Goal: Task Accomplishment & Management: Manage account settings

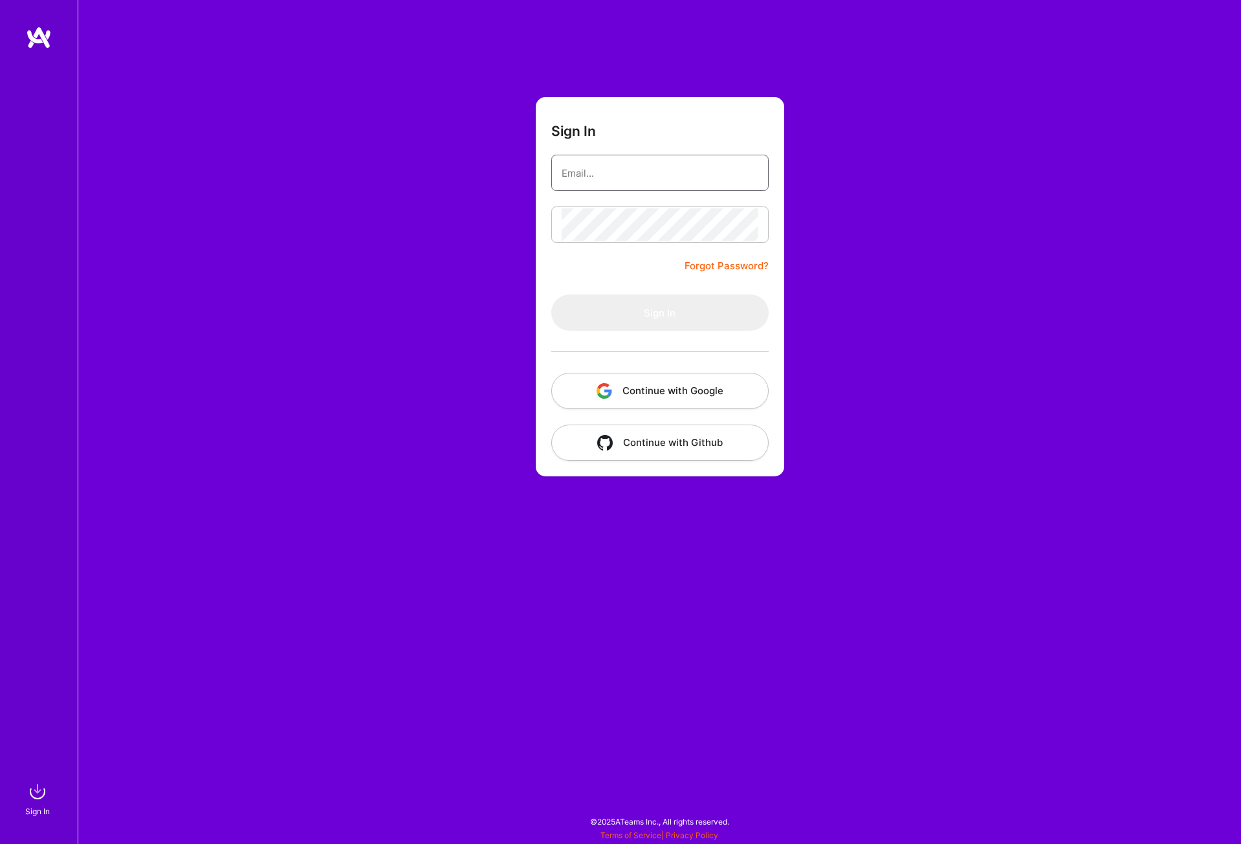
type input "[PERSON_NAME][EMAIL_ADDRESS][DOMAIN_NAME]"
click at [633, 317] on button "Sign In" at bounding box center [659, 312] width 217 height 36
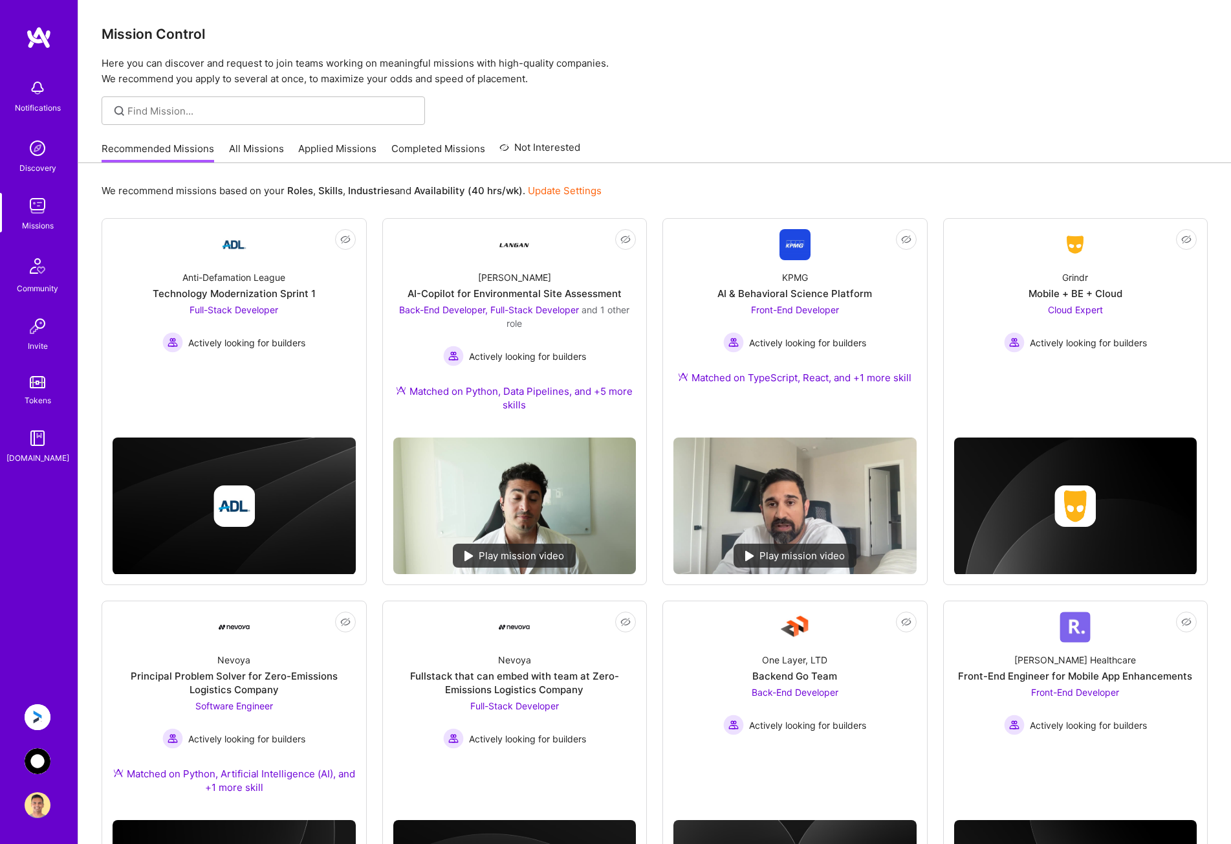
click at [561, 184] on link "Update Settings" at bounding box center [565, 190] width 74 height 12
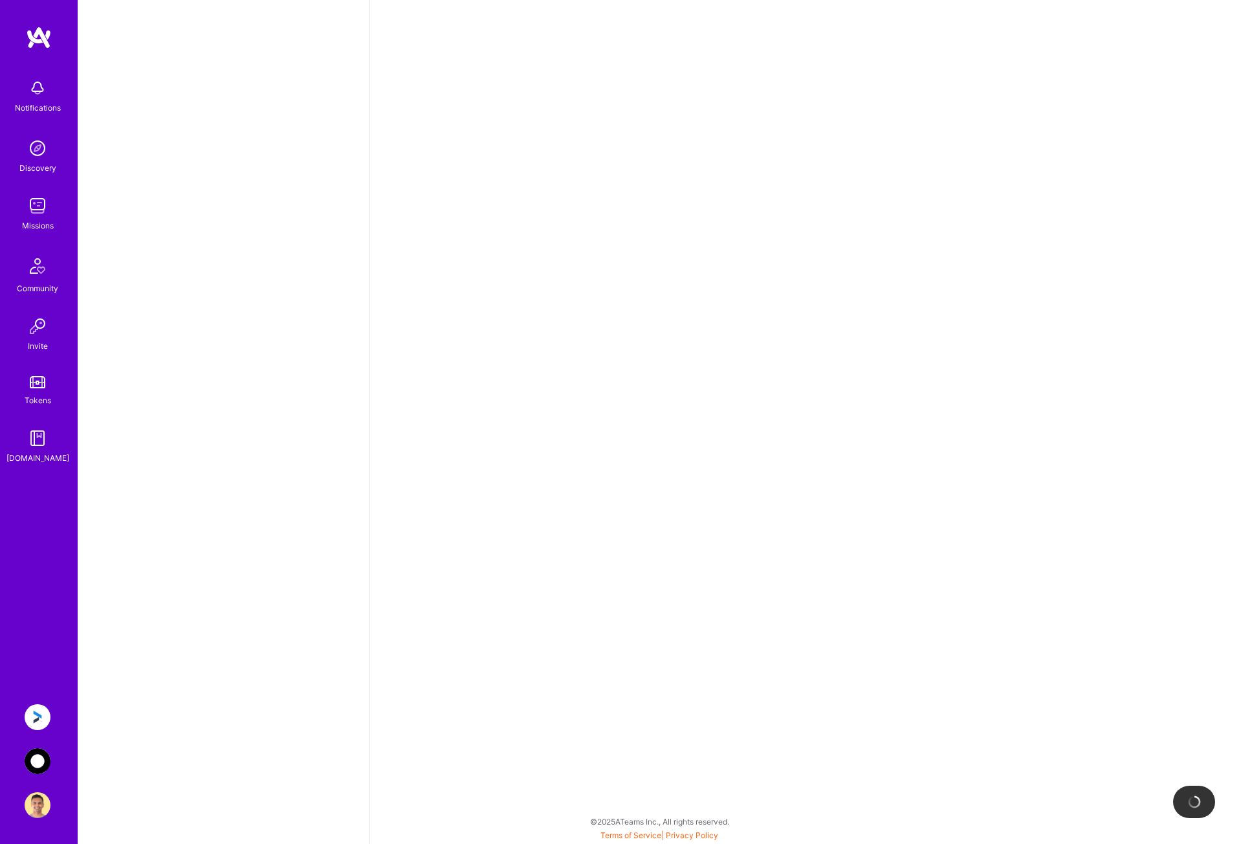
select select "CA"
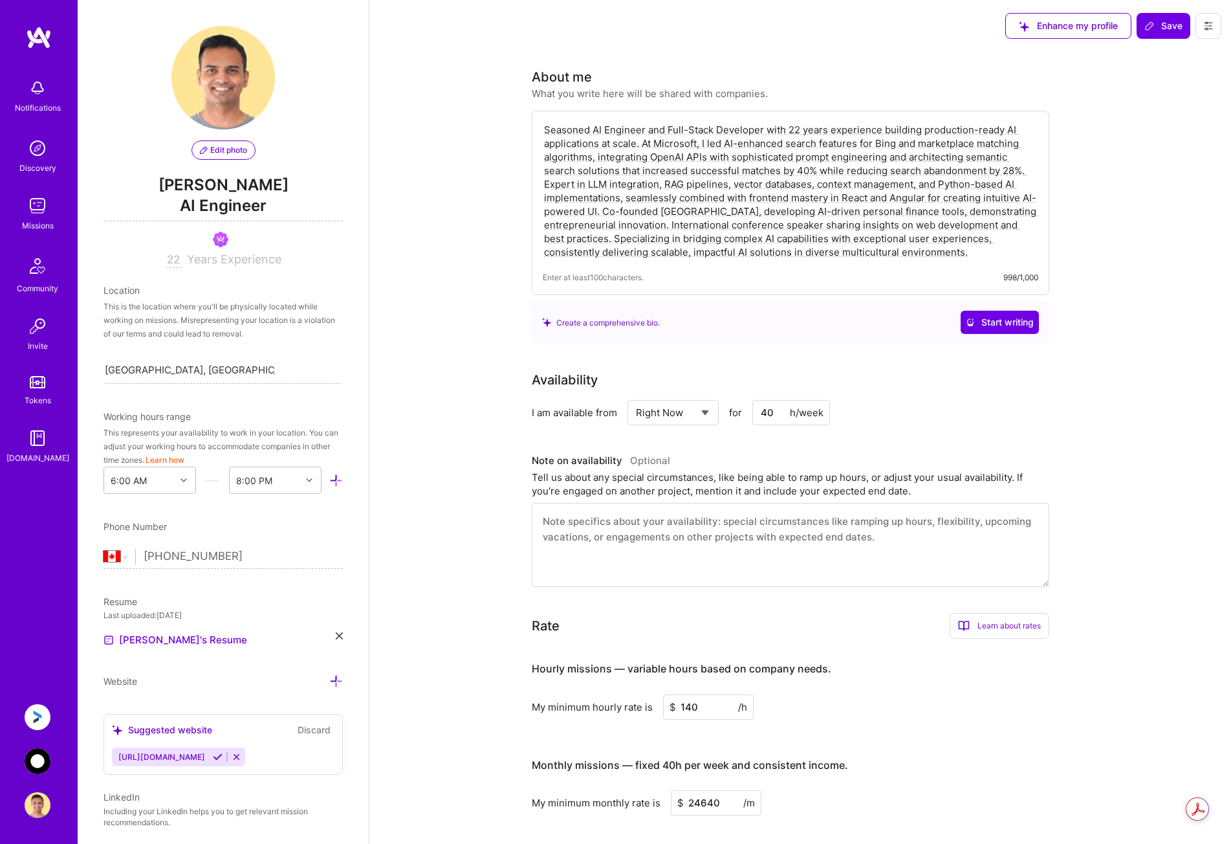
click at [699, 410] on select "Select... Right Now Future Date Not Available" at bounding box center [673, 412] width 74 height 33
select select "Not Available"
click at [636, 396] on select "Select... Right Now Future Date Not Available" at bounding box center [673, 412] width 74 height 33
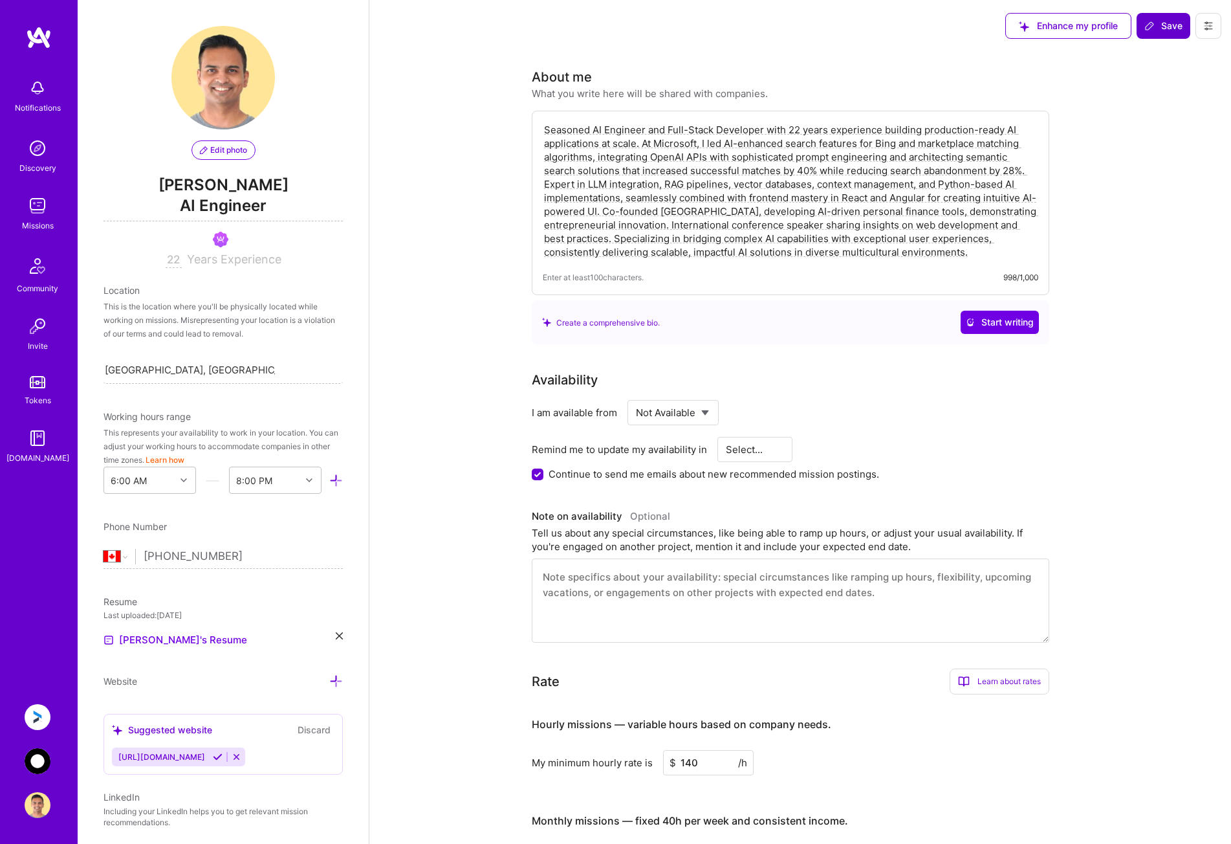
click at [1155, 25] on icon at bounding box center [1150, 26] width 10 height 10
select select "1 Month"
click at [1157, 25] on span "Save" at bounding box center [1164, 25] width 38 height 13
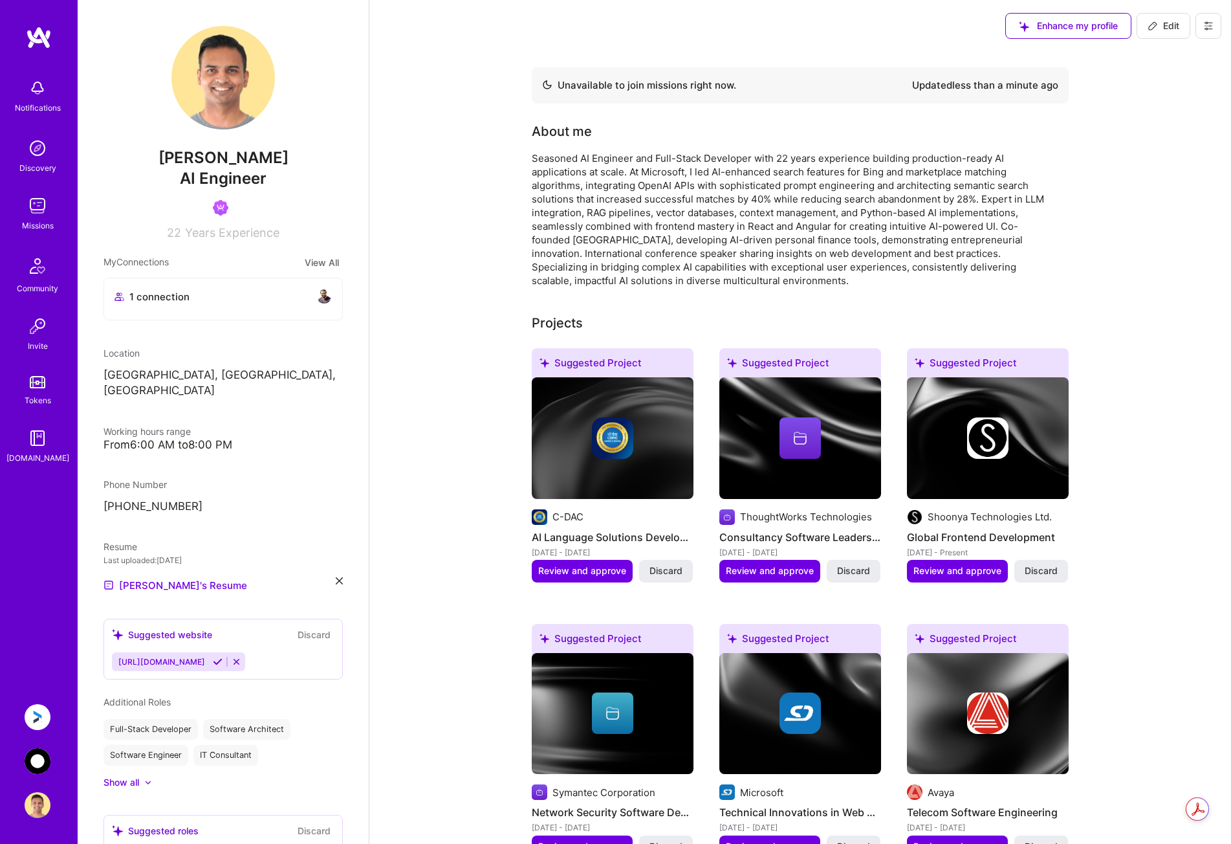
click at [34, 714] on img at bounding box center [38, 717] width 26 height 26
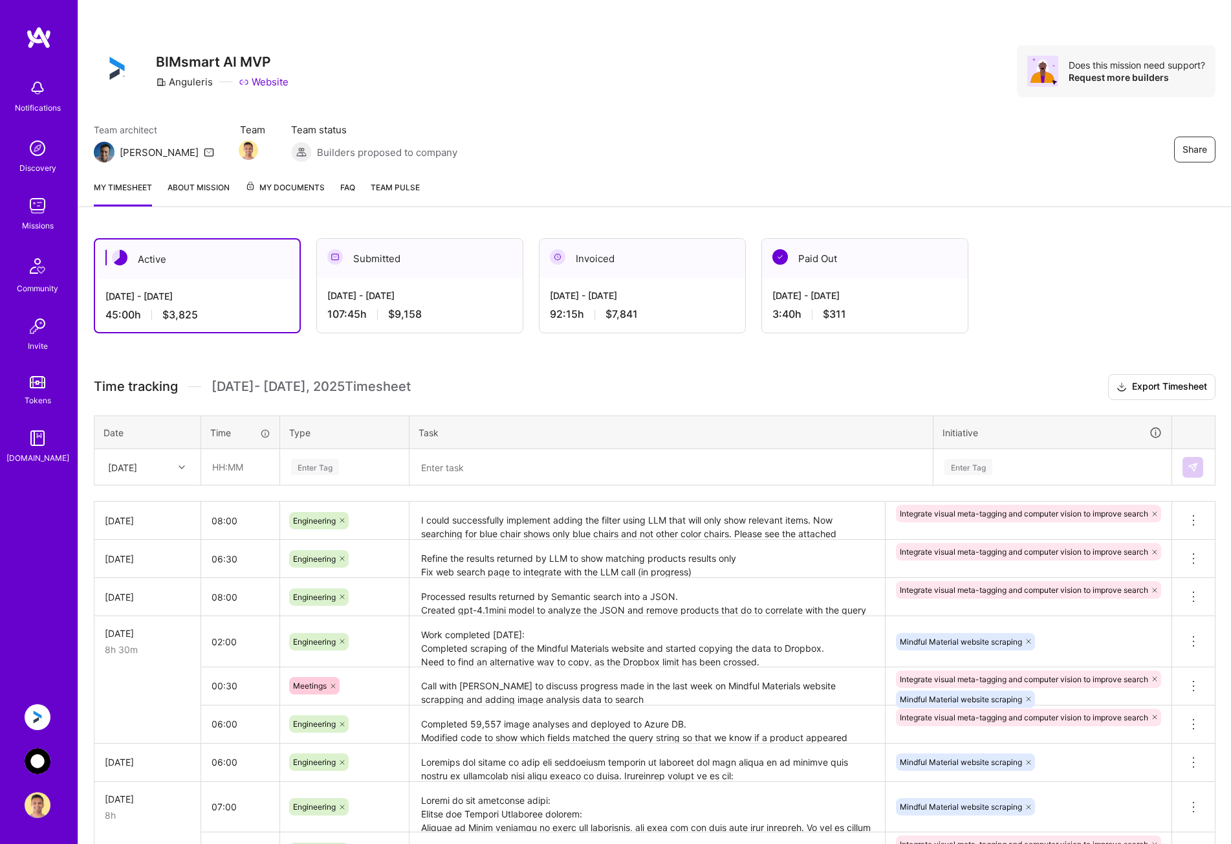
click at [169, 471] on div "[DATE]" at bounding box center [138, 466] width 72 height 21
click at [144, 645] on div "[DATE]" at bounding box center [147, 645] width 105 height 24
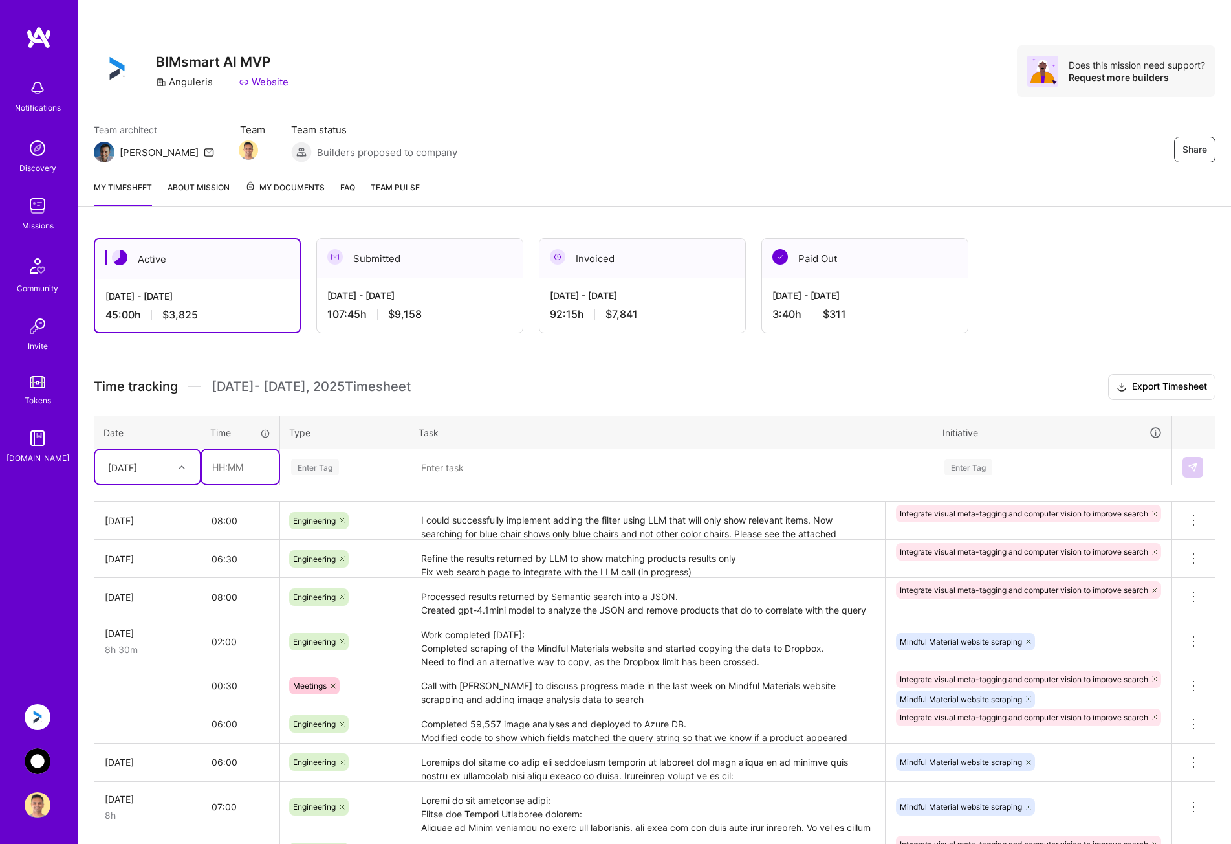
click at [240, 469] on input "text" at bounding box center [240, 467] width 77 height 34
type input "08:00"
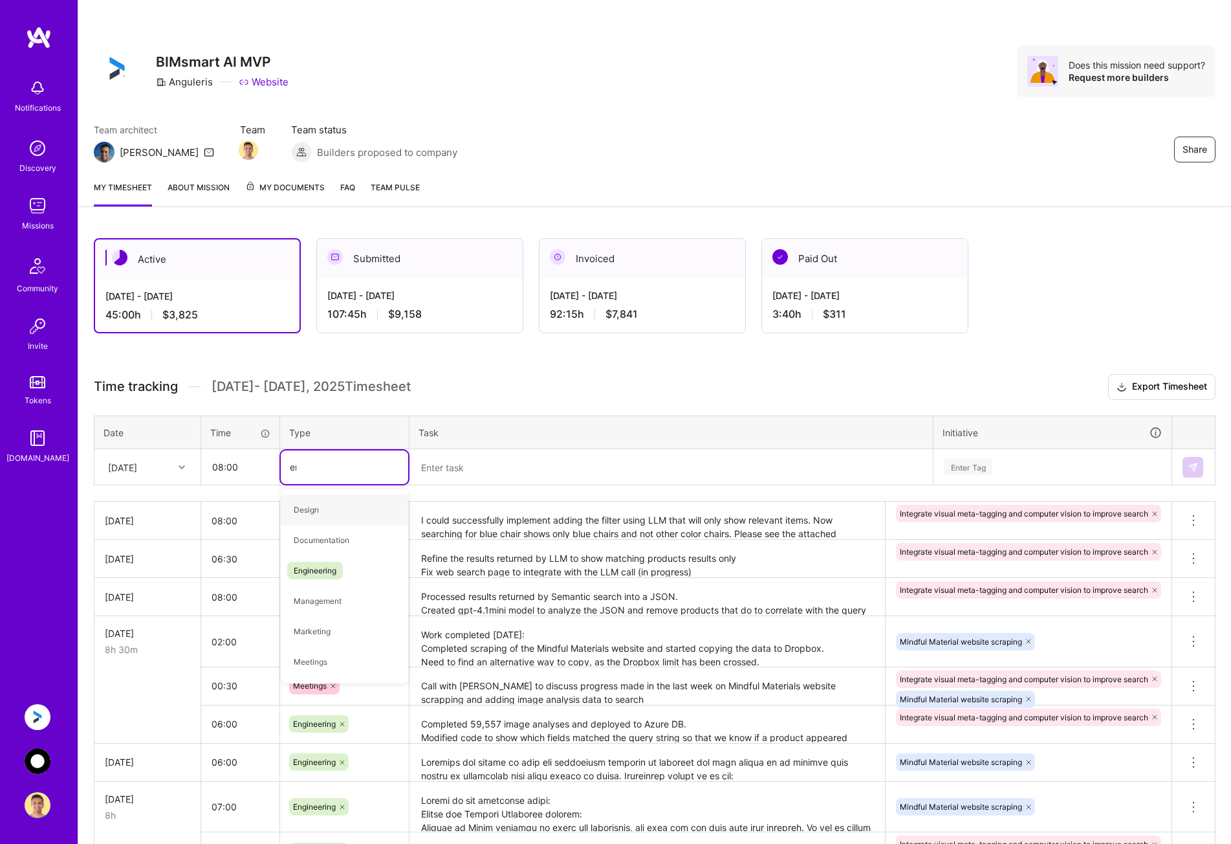
type input "eng"
click at [311, 511] on span "Engineering" at bounding box center [315, 509] width 56 height 17
click at [486, 467] on textarea at bounding box center [671, 467] width 521 height 34
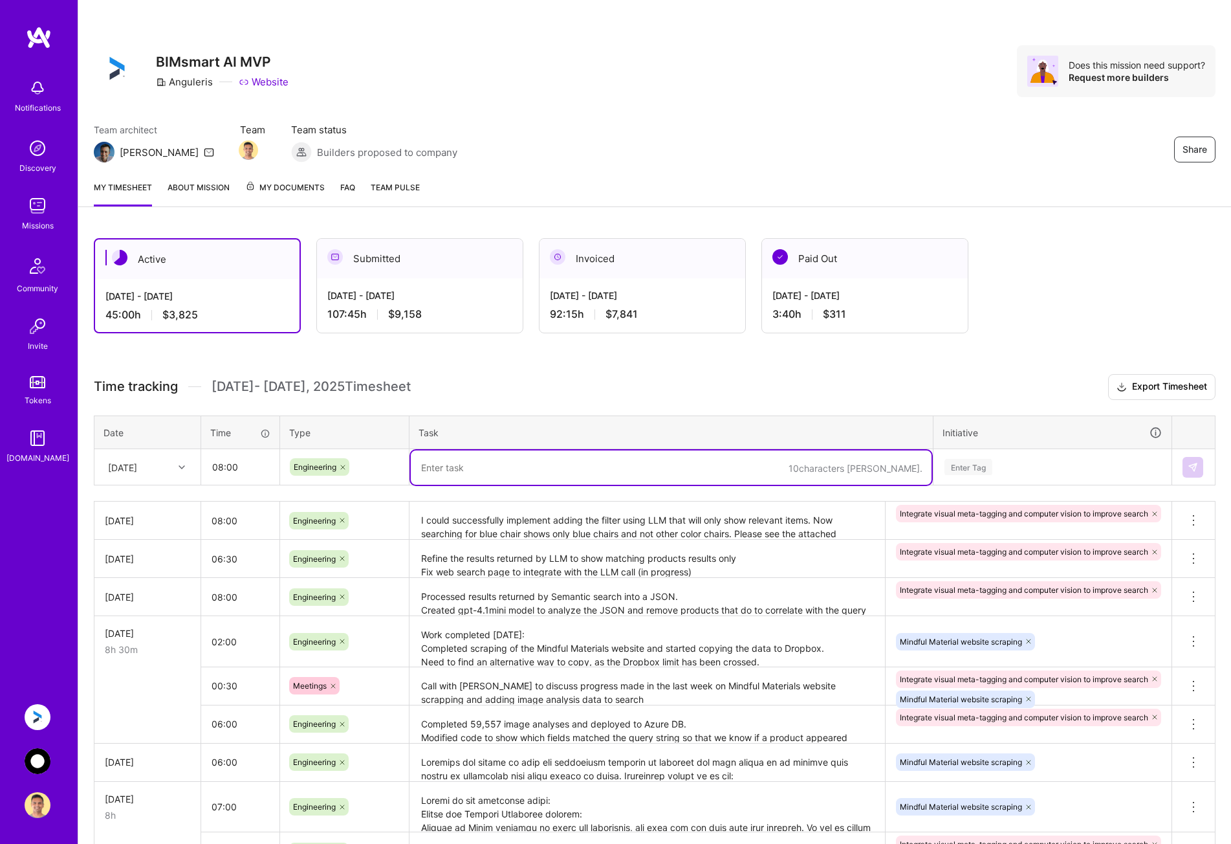
paste textarea "Work progress as of now as demonstrated to @[PERSON_NAME] [DATE]: Image search …"
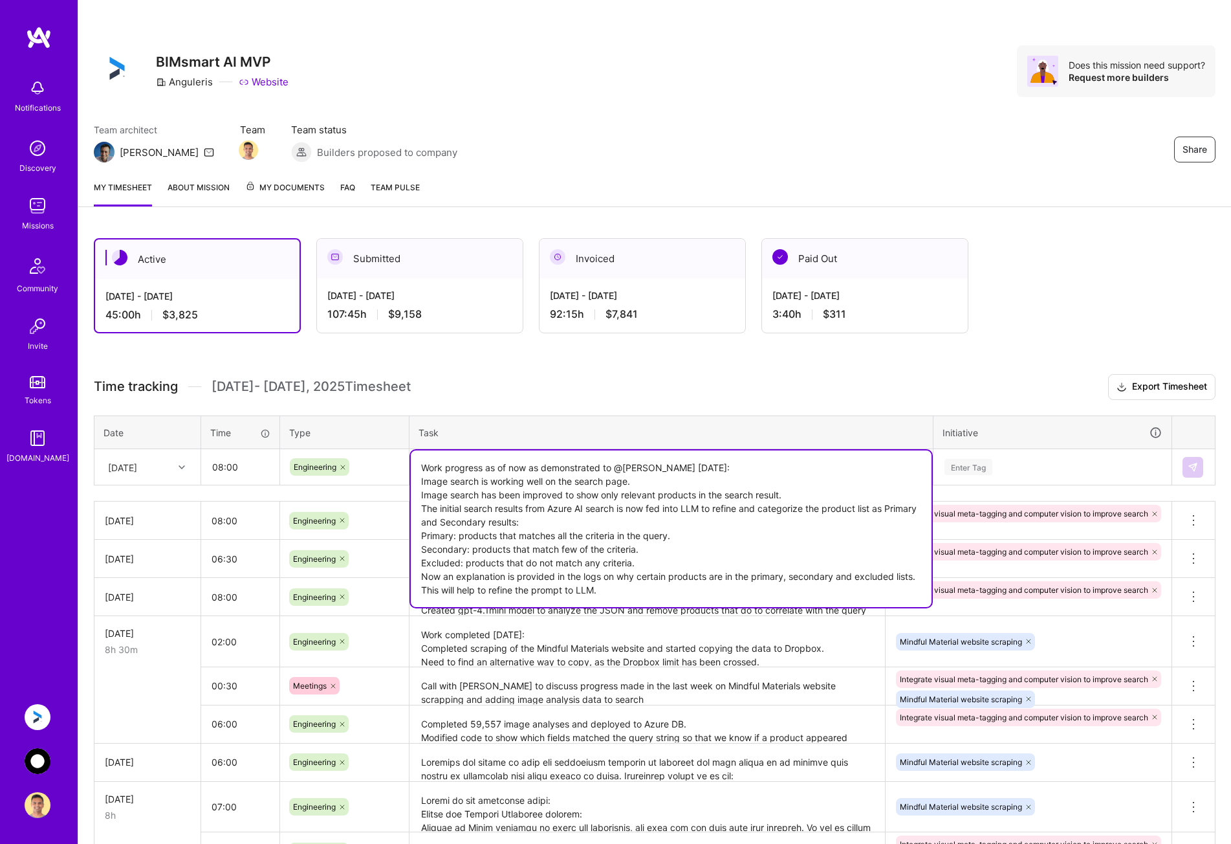
type textarea "Work progress as of now as demonstrated to @[PERSON_NAME] [DATE]: Image search …"
click at [996, 465] on div "Enter Tag" at bounding box center [1053, 467] width 219 height 16
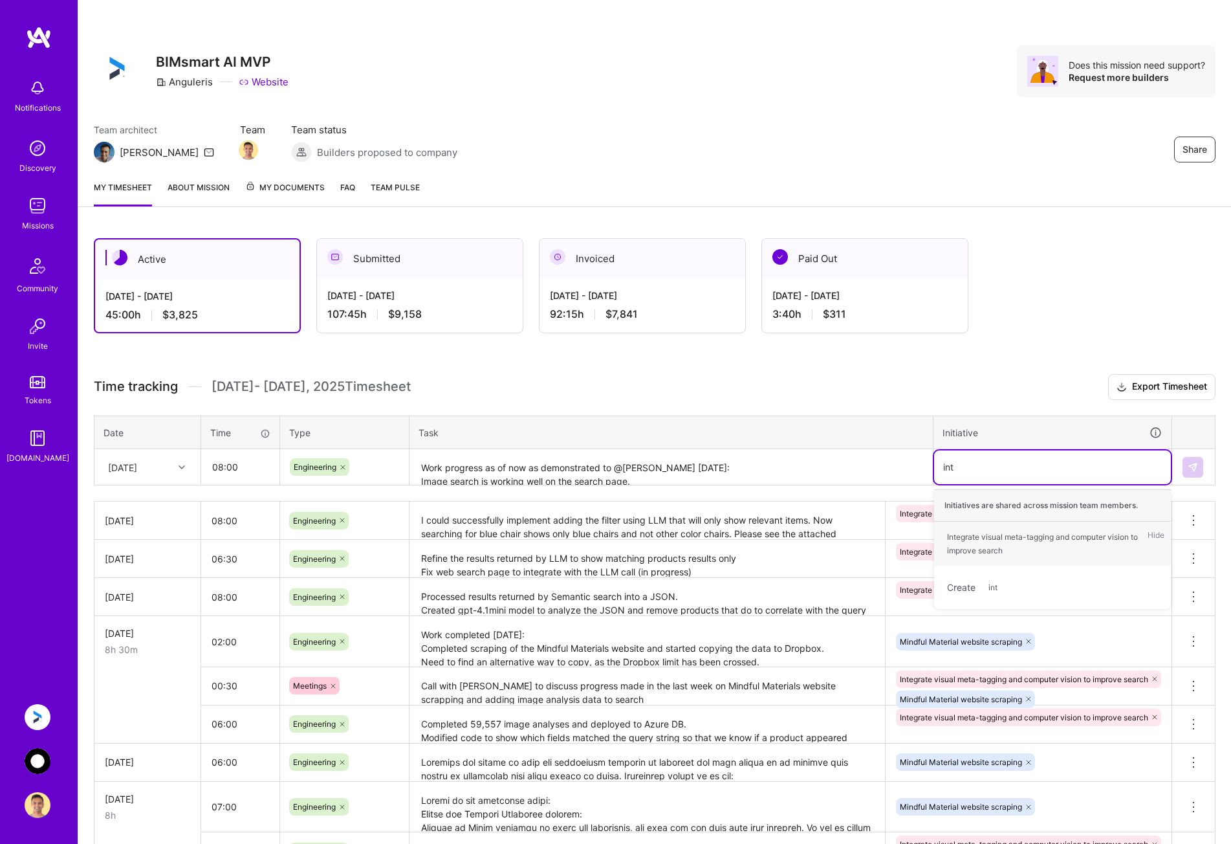
type input "inte"
click at [1009, 535] on div "Integrate visual meta-tagging and computer vision to improve search" at bounding box center [1044, 543] width 194 height 27
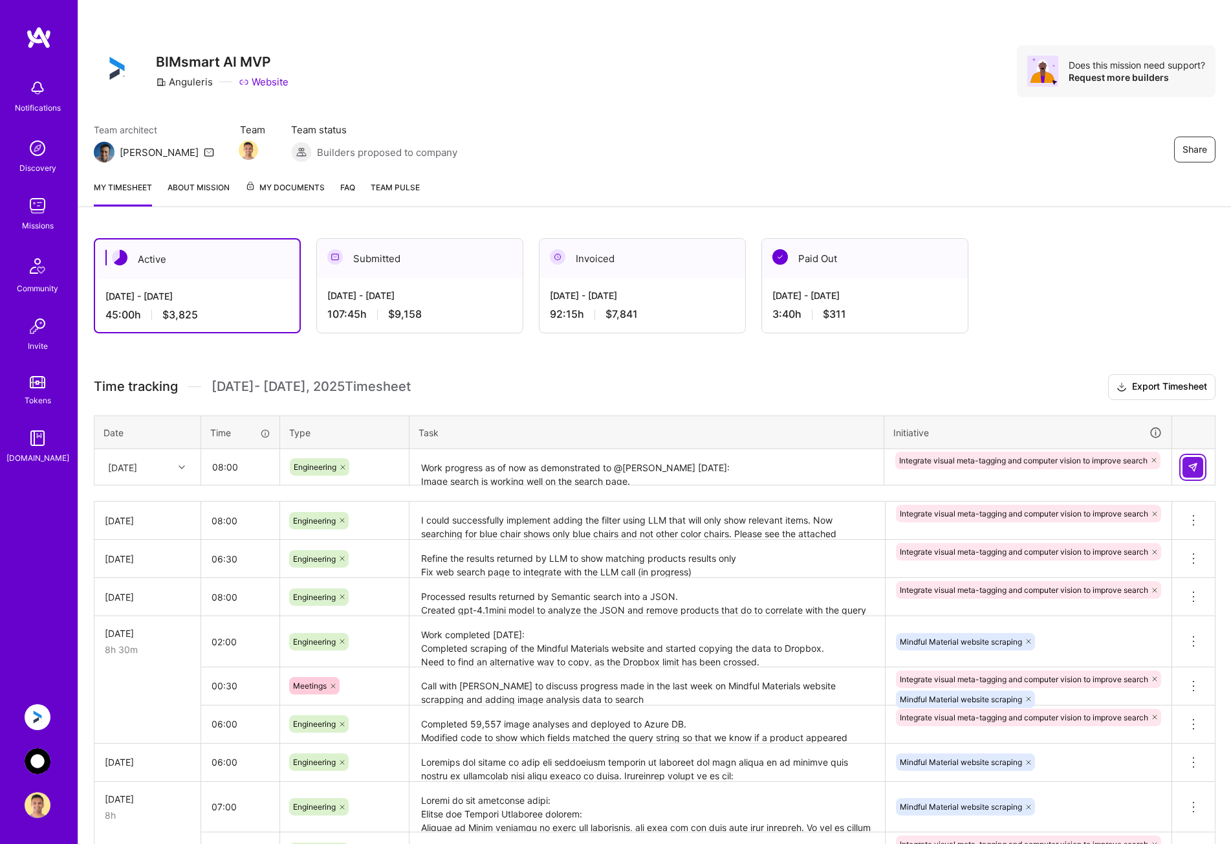
click at [1195, 463] on img at bounding box center [1193, 467] width 10 height 10
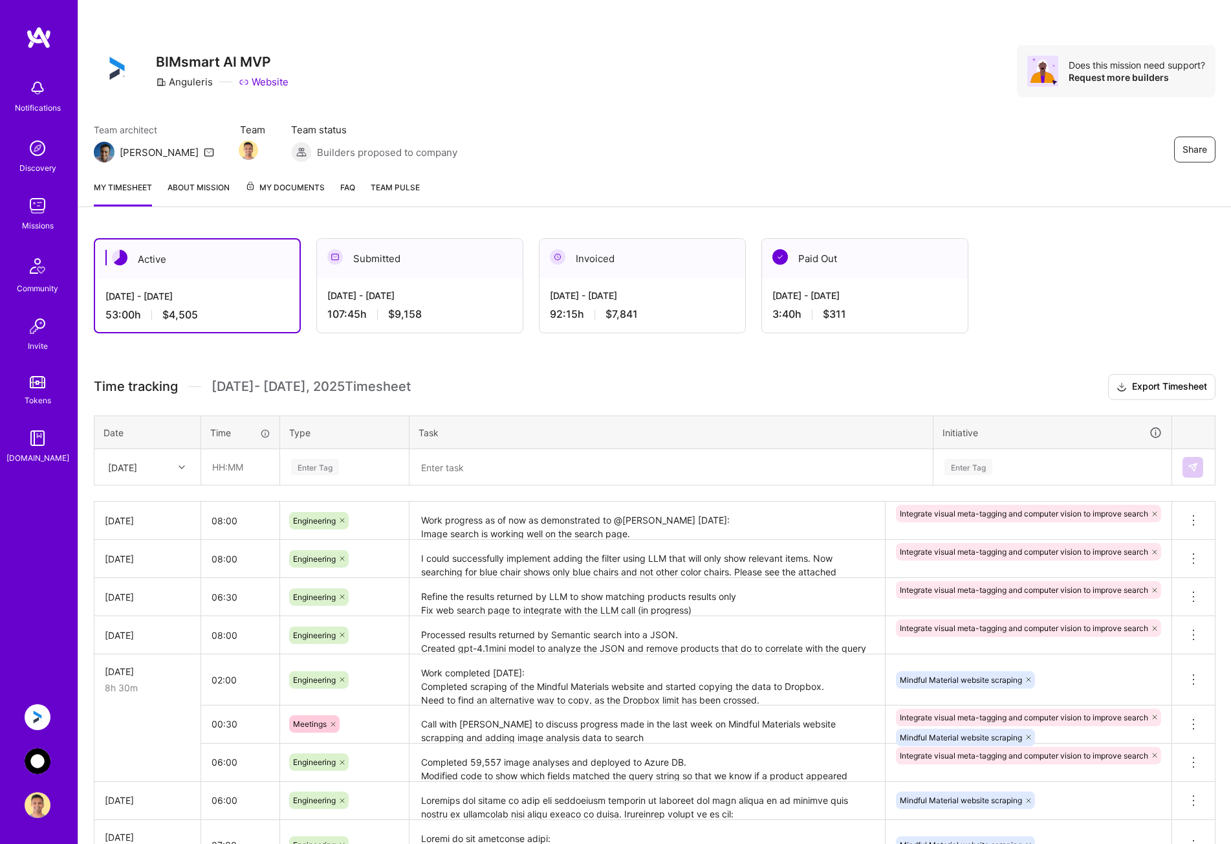
click at [144, 520] on div "[DATE]" at bounding box center [147, 521] width 85 height 14
click at [124, 518] on div "[DATE]" at bounding box center [147, 521] width 85 height 14
click at [476, 516] on textarea "Work progress as of now as demonstrated to @[PERSON_NAME] [DATE]: Image search …" at bounding box center [647, 521] width 473 height 36
click at [1194, 516] on icon at bounding box center [1193, 515] width 1 height 1
click at [1167, 533] on button "Delete row" at bounding box center [1162, 543] width 67 height 32
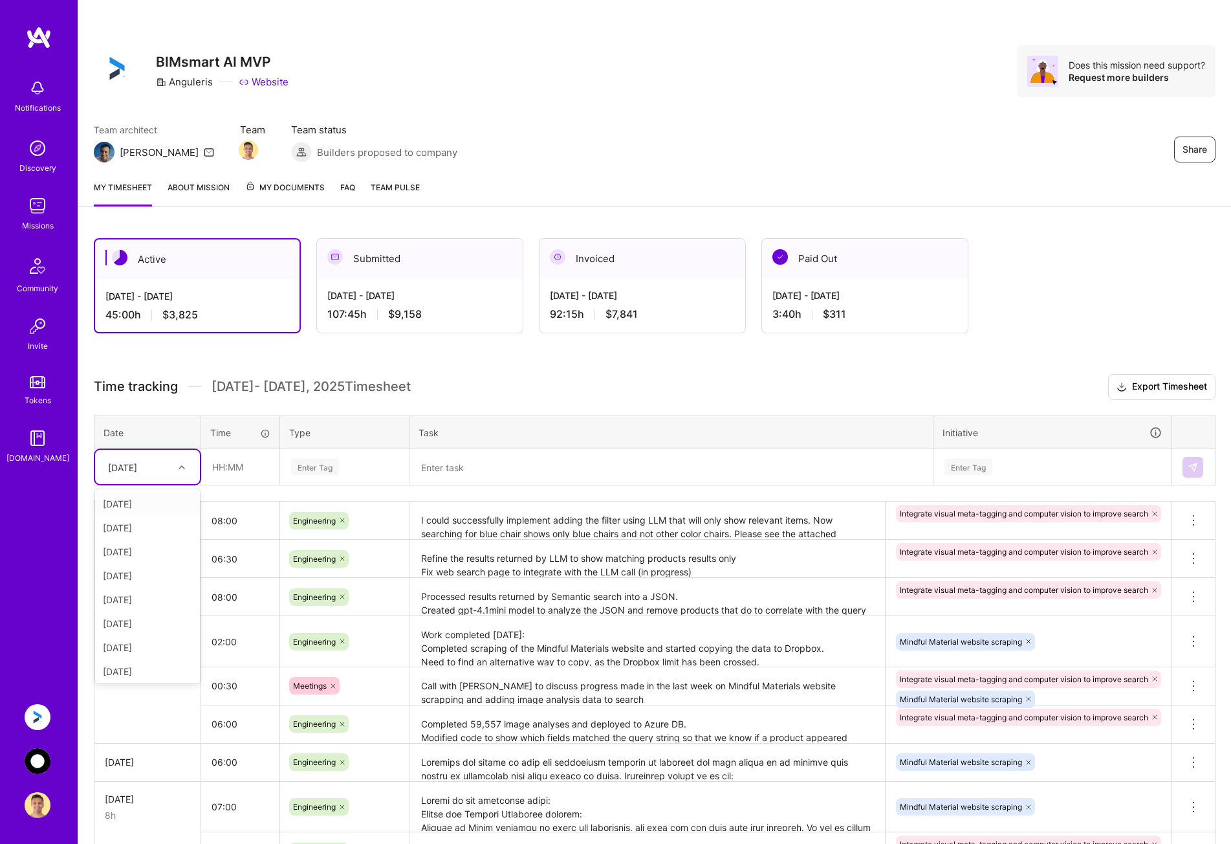
click at [132, 460] on div "[DATE]" at bounding box center [138, 466] width 72 height 21
click at [147, 646] on div "[DATE]" at bounding box center [147, 645] width 105 height 24
click at [147, 646] on div "8h 30m" at bounding box center [147, 650] width 85 height 14
click at [237, 466] on input "text" at bounding box center [240, 467] width 77 height 34
type input "08:00"
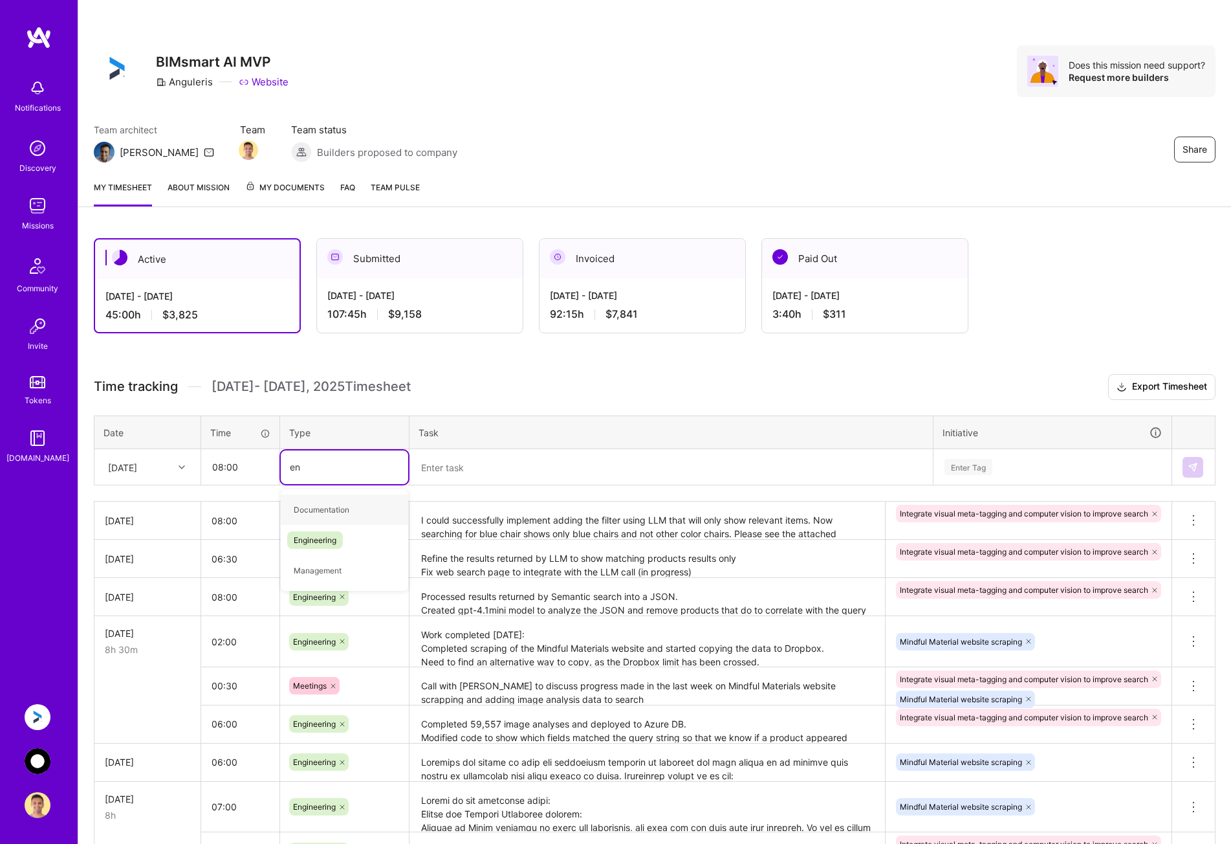
type input "eng"
click at [322, 513] on span "Engineering" at bounding box center [315, 509] width 56 height 17
click at [456, 471] on textarea at bounding box center [671, 467] width 521 height 34
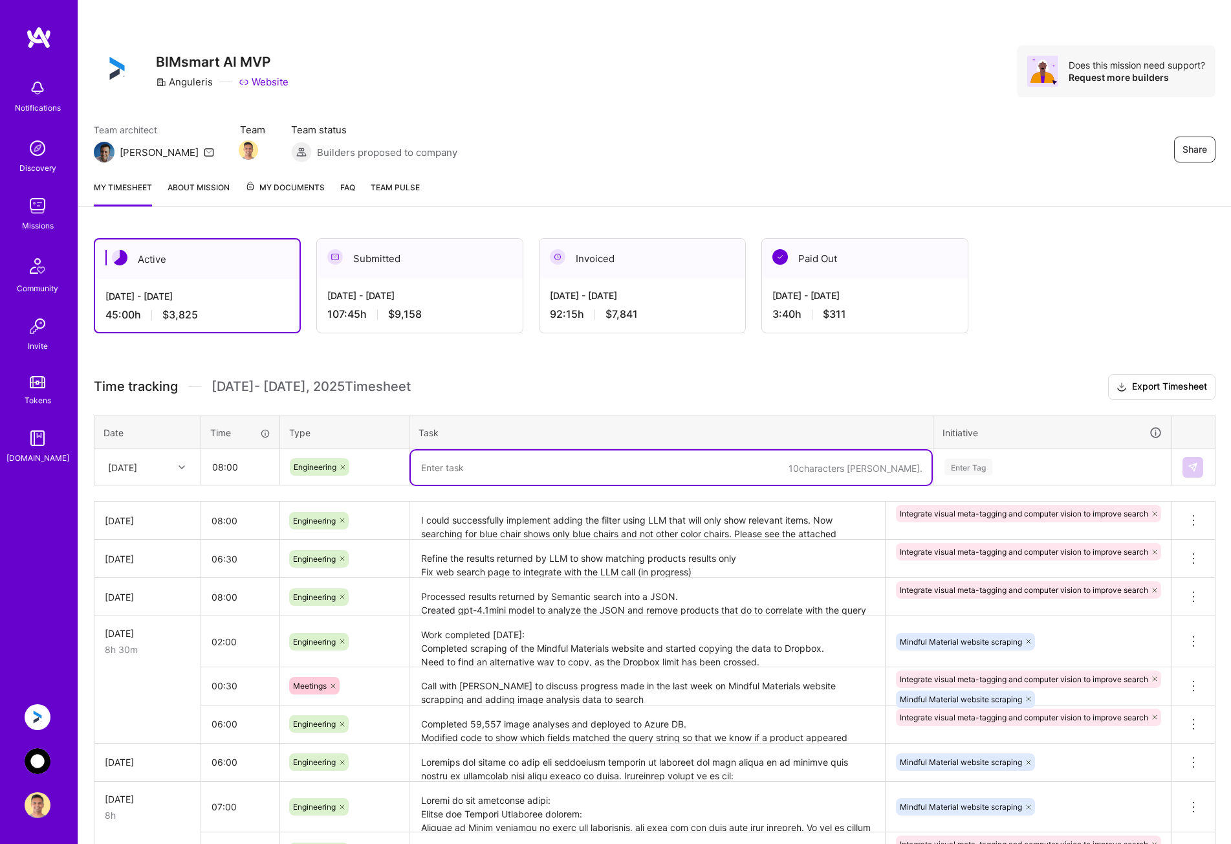
paste textarea "Work progress as of now as demonstrated to @[PERSON_NAME] [DATE]: Image search …"
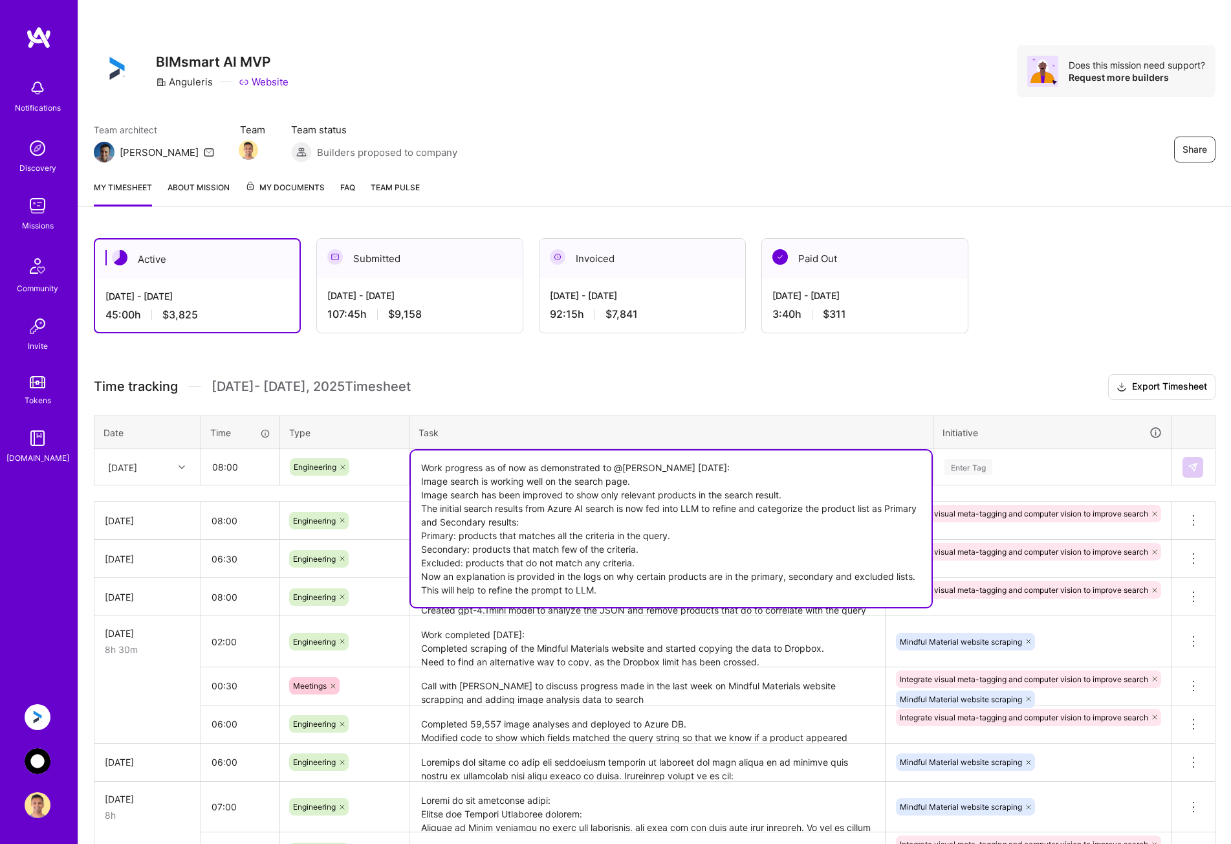
type textarea "Work progress as of now as demonstrated to @[PERSON_NAME] [DATE]: Image search …"
click at [1055, 457] on div "Enter Tag" at bounding box center [1052, 467] width 237 height 34
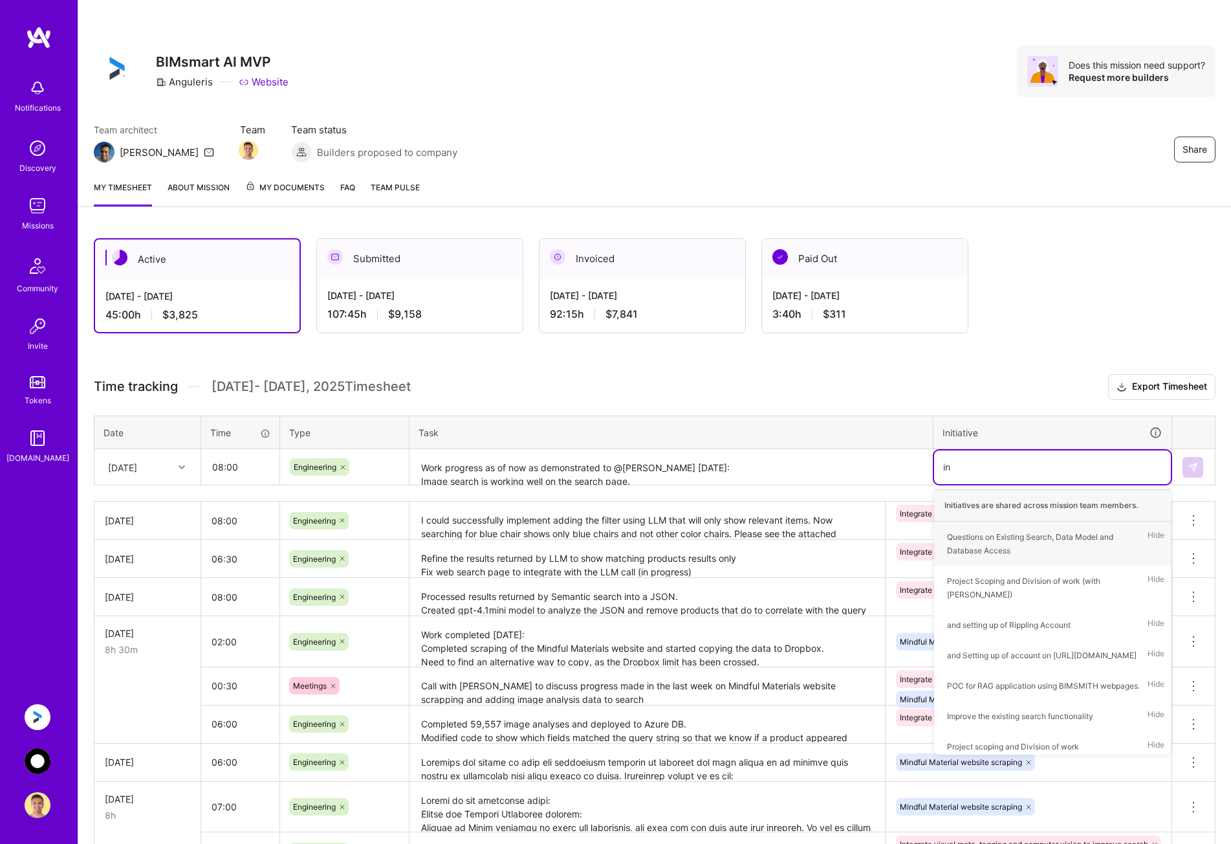
type input "int"
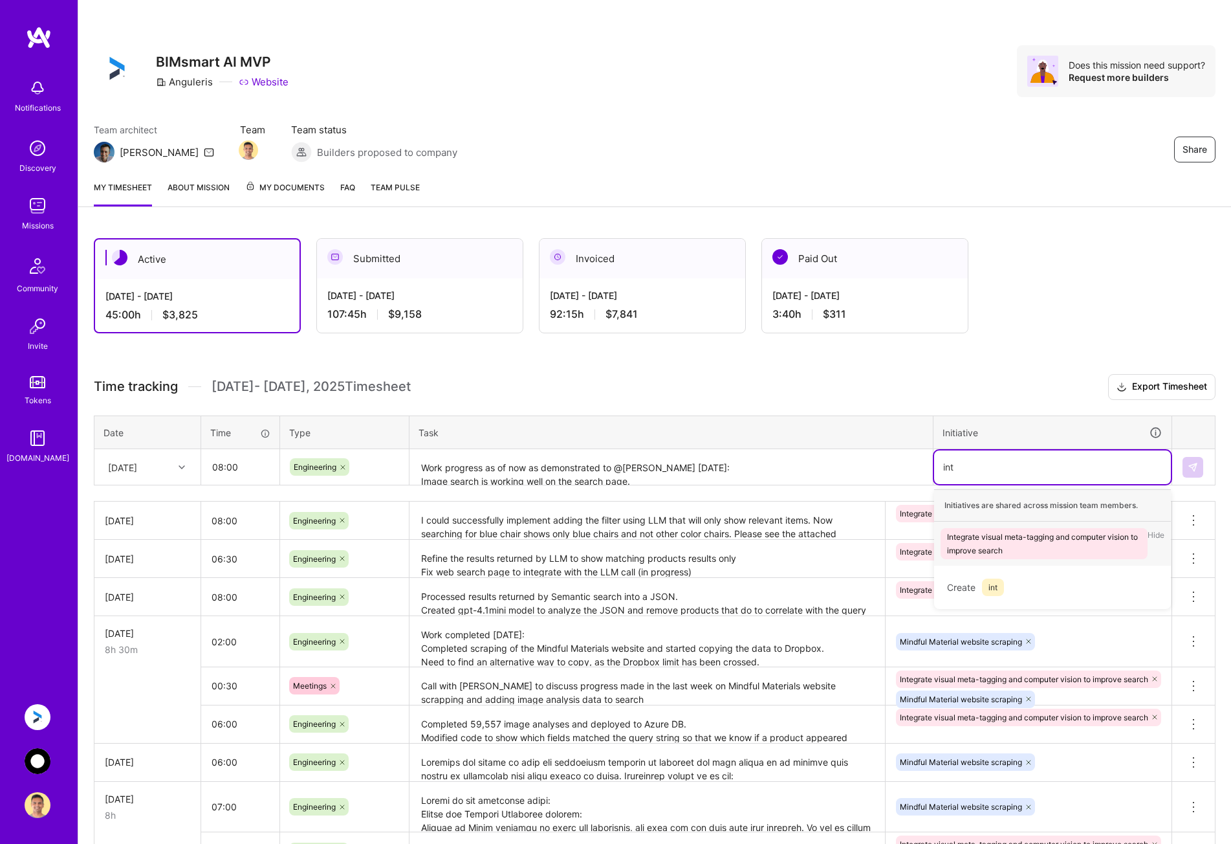
click at [1024, 540] on div "Integrate visual meta-tagging and computer vision to improve search" at bounding box center [1044, 543] width 194 height 27
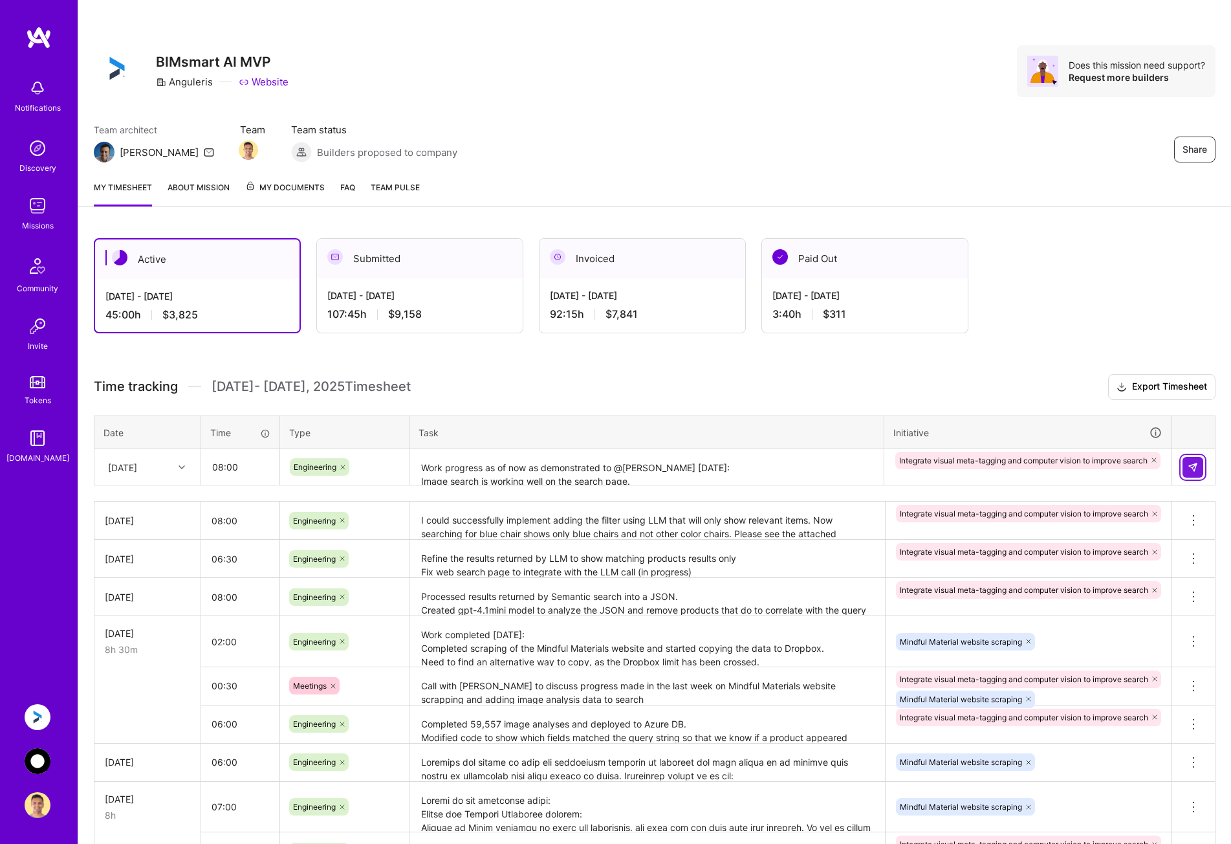
click at [1196, 466] on img at bounding box center [1193, 467] width 10 height 10
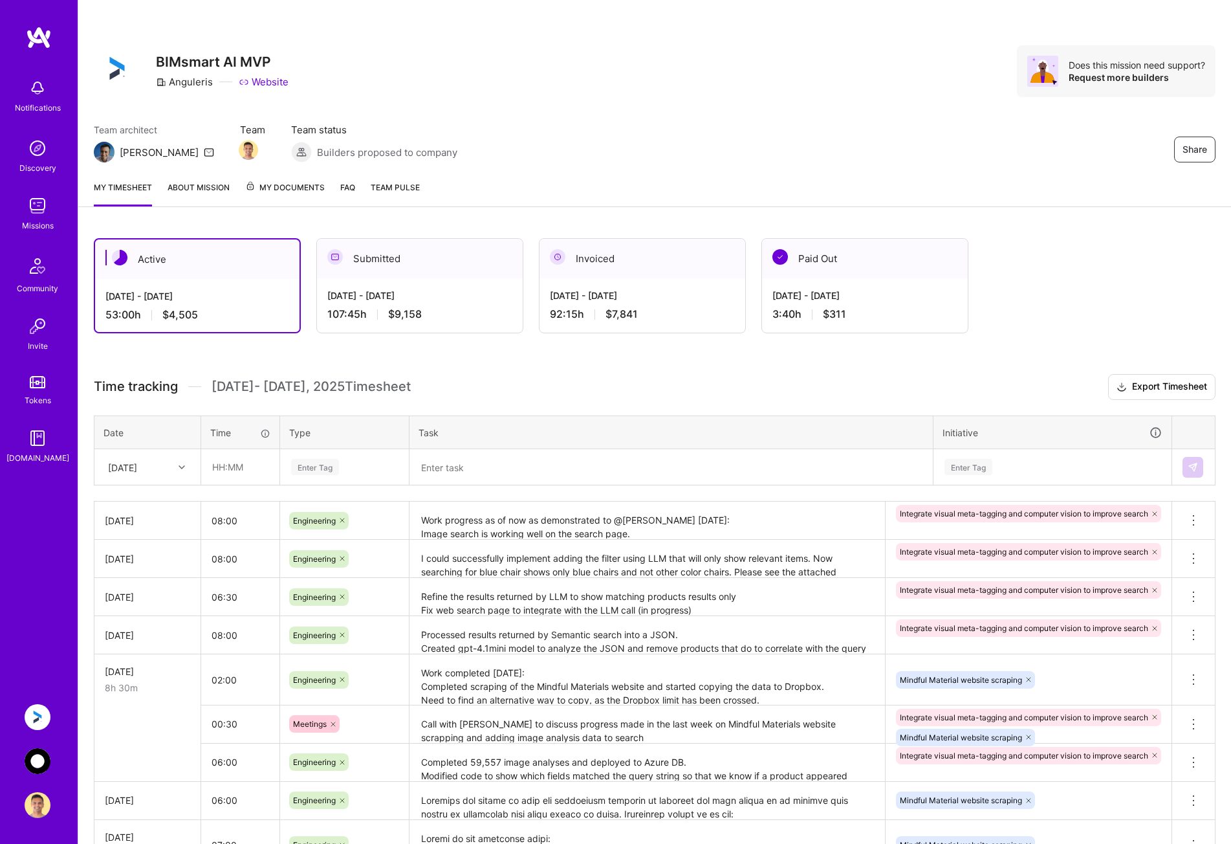
click at [41, 714] on img at bounding box center [38, 717] width 26 height 26
click at [42, 762] on img at bounding box center [38, 761] width 26 height 26
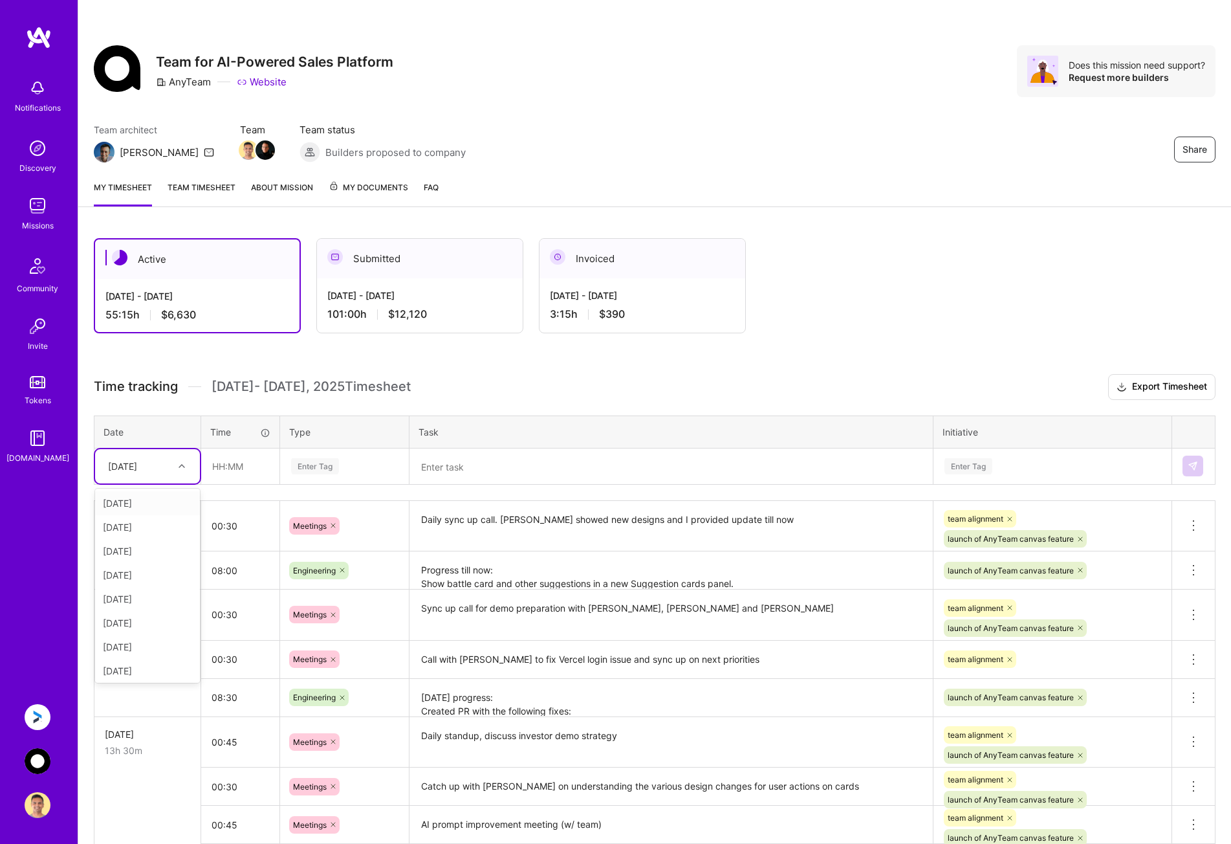
click at [175, 463] on div at bounding box center [183, 466] width 20 height 17
click at [151, 668] on div "[DATE]" at bounding box center [147, 668] width 105 height 24
click at [241, 463] on input "text" at bounding box center [240, 466] width 77 height 34
type input "08:00"
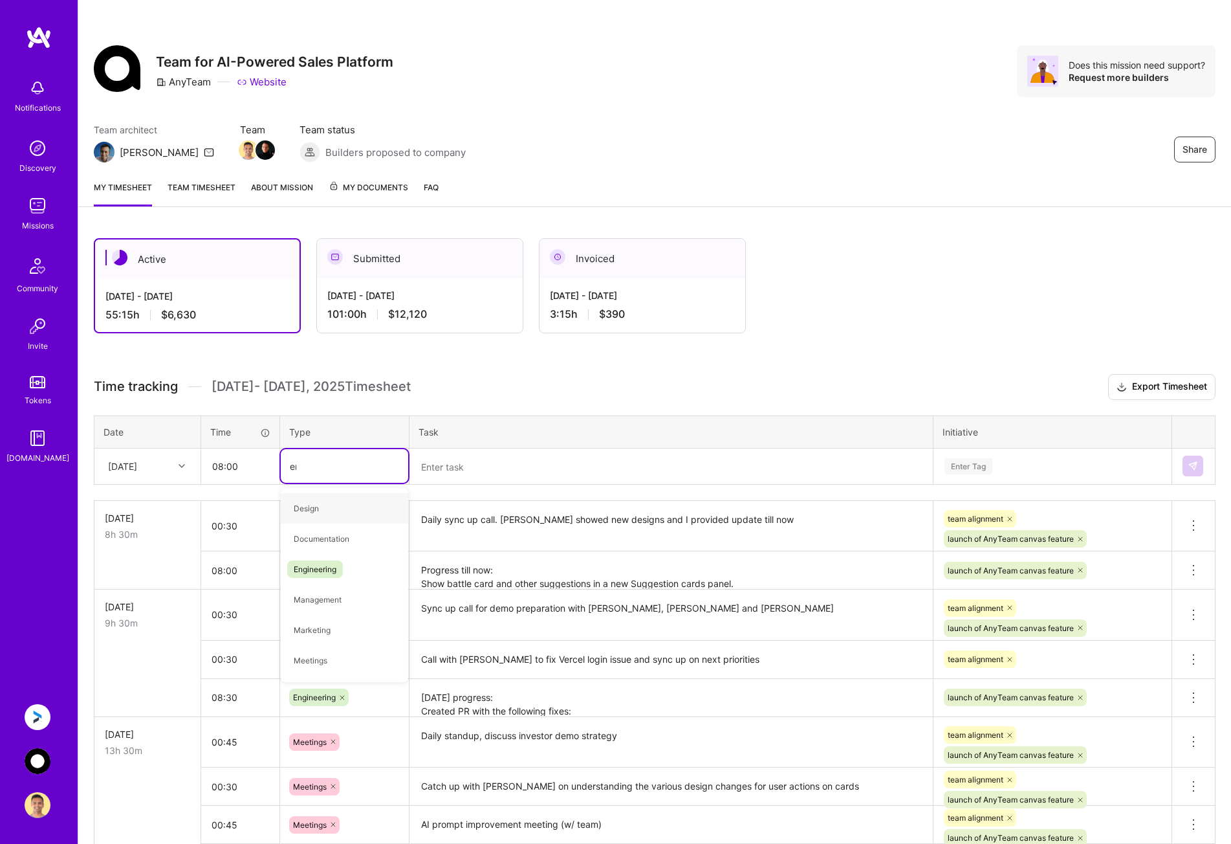
type input "eng"
click at [328, 511] on span "Engineering" at bounding box center [315, 508] width 56 height 17
click at [436, 454] on textarea at bounding box center [671, 467] width 521 height 34
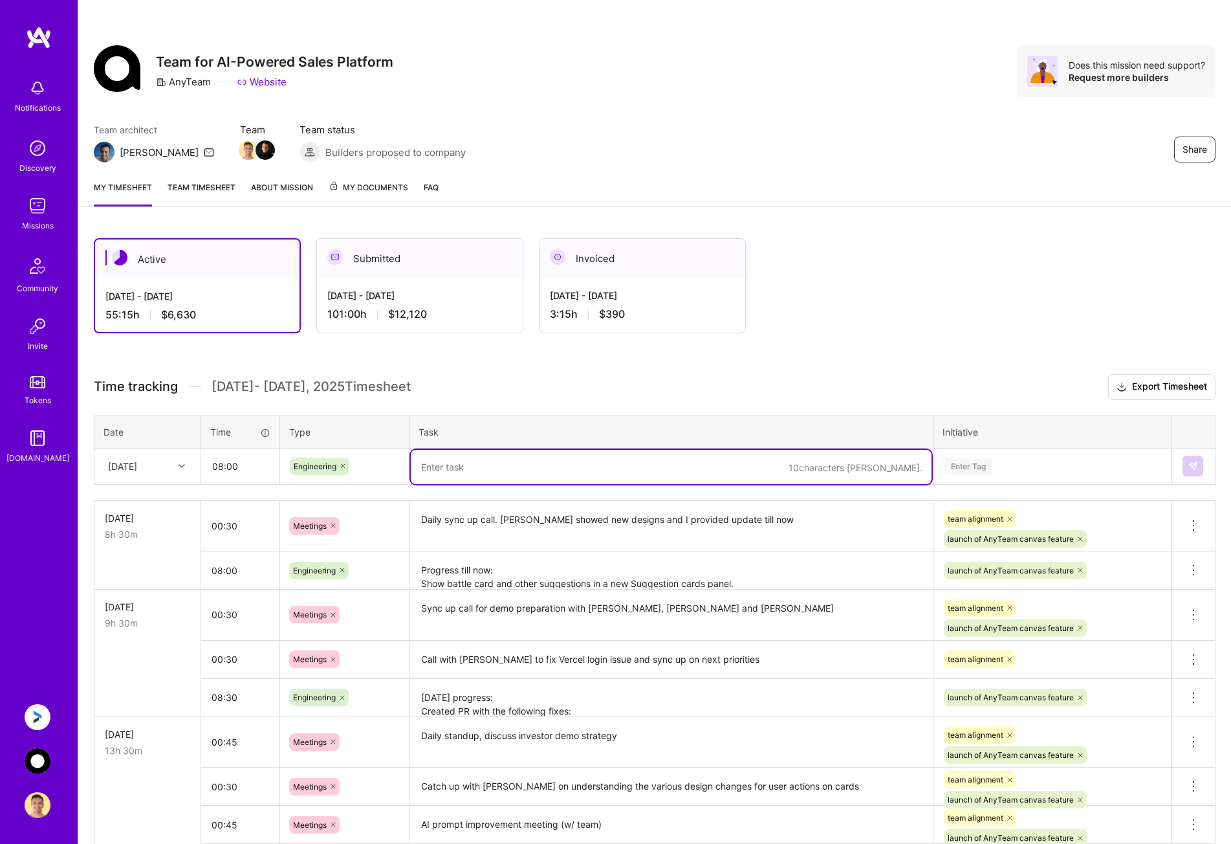
click at [439, 456] on textarea at bounding box center [671, 467] width 521 height 34
click at [483, 468] on textarea at bounding box center [671, 467] width 521 height 34
paste textarea "Progress till now: Implemented NLP in chat now. User can have general purpose c…"
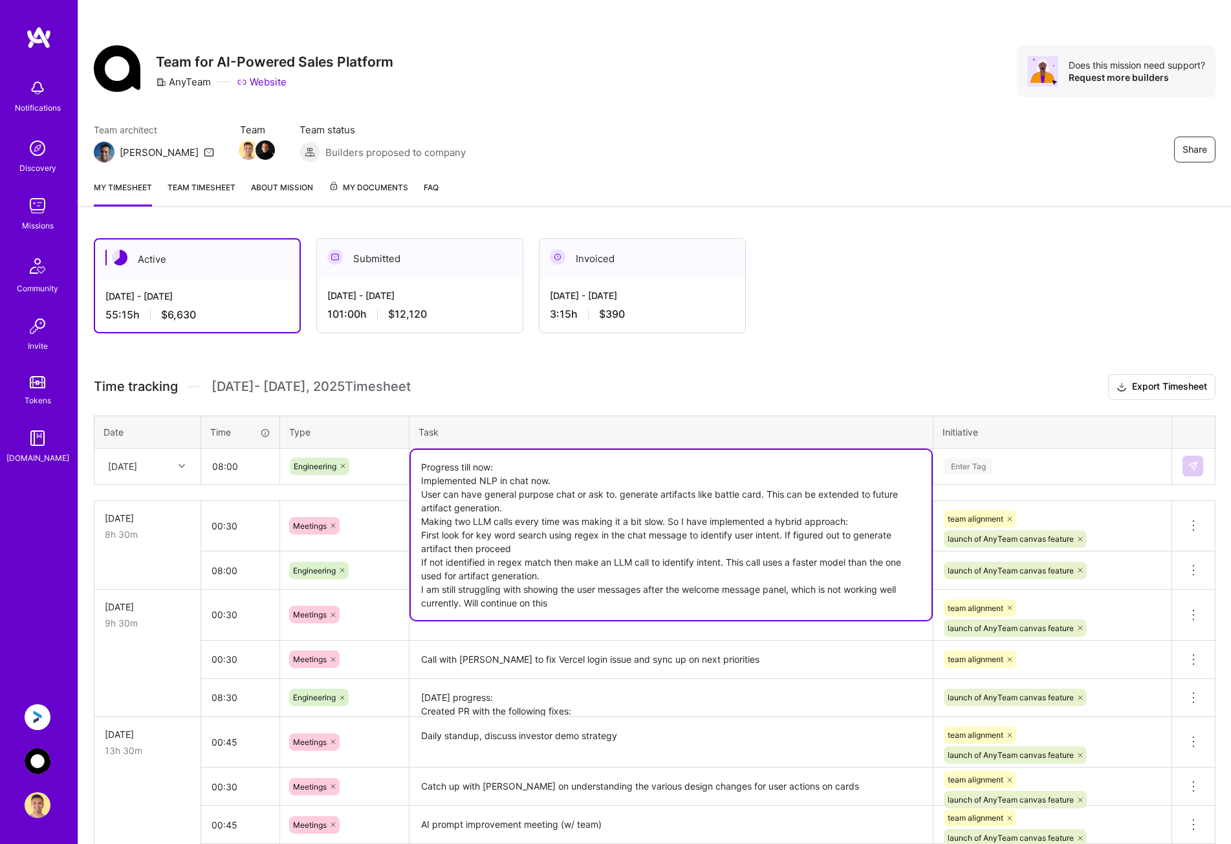
type textarea "Progress till now: Implemented NLP in chat now. User can have general purpose c…"
click at [993, 469] on div "Enter Tag" at bounding box center [1053, 466] width 219 height 16
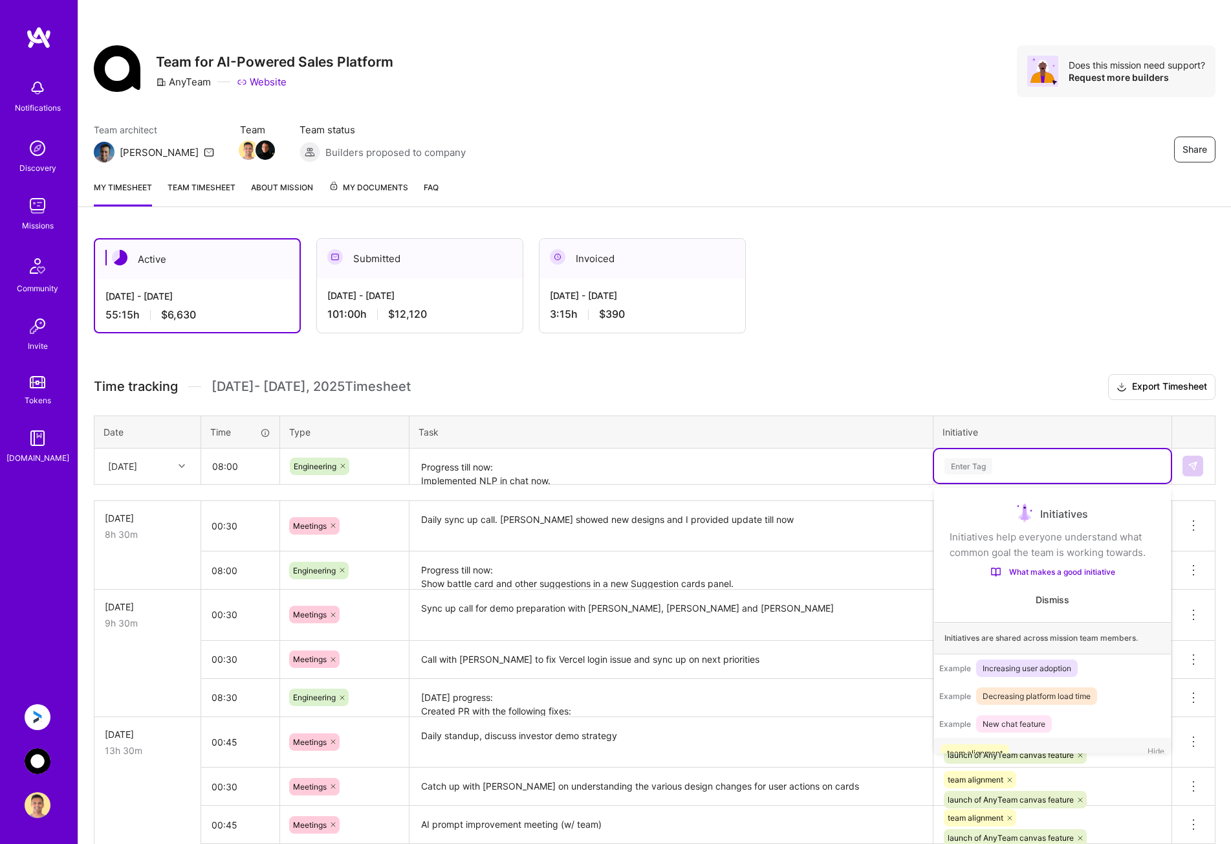
scroll to position [41, 0]
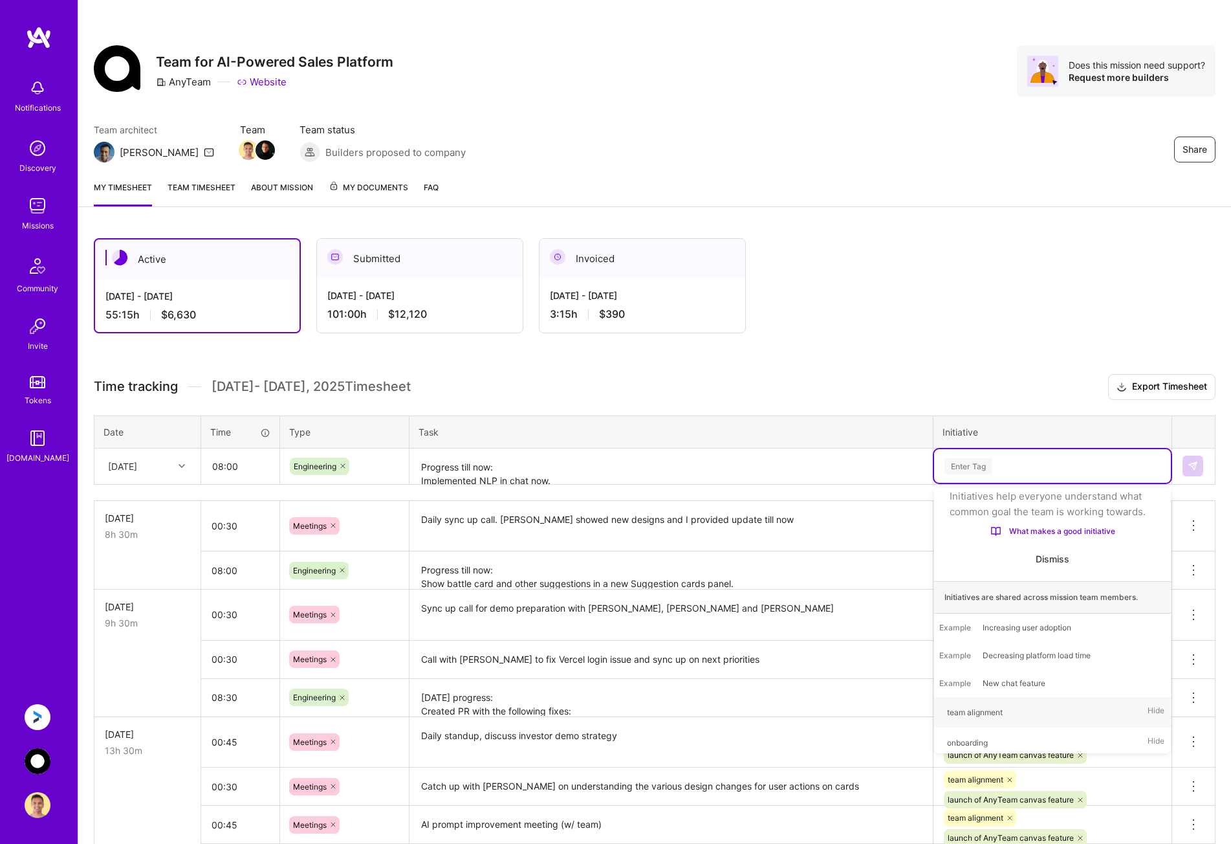
type input "l"
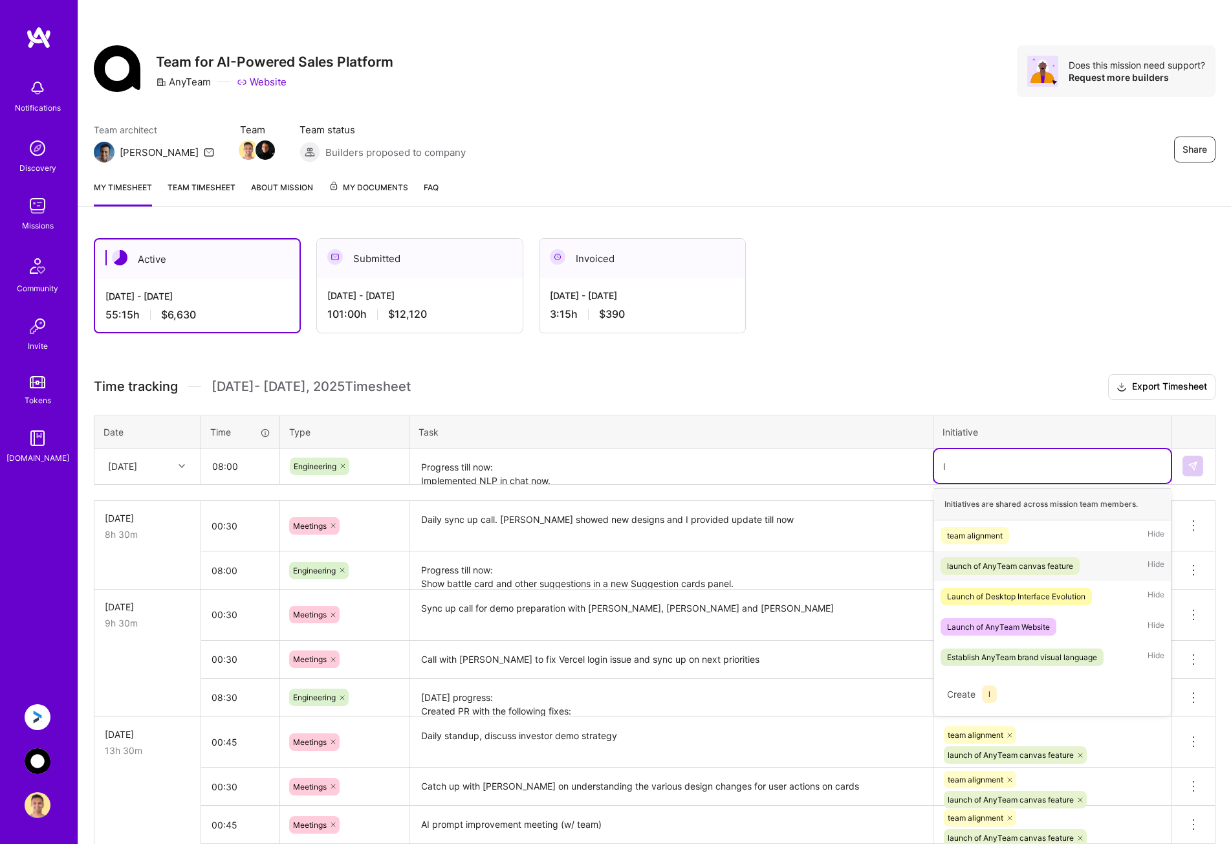
click at [1043, 568] on div "launch of AnyTeam canvas feature" at bounding box center [1010, 566] width 126 height 14
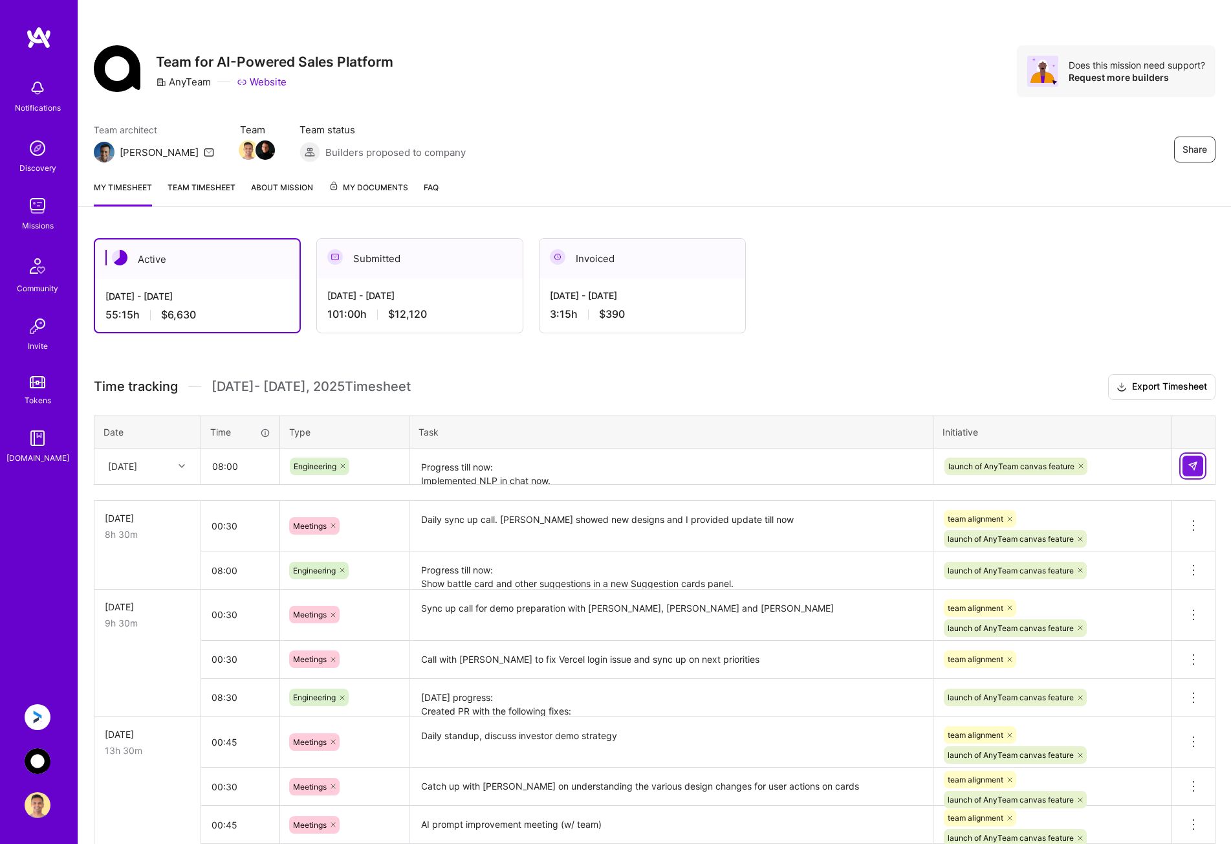
click at [1193, 465] on img at bounding box center [1193, 466] width 10 height 10
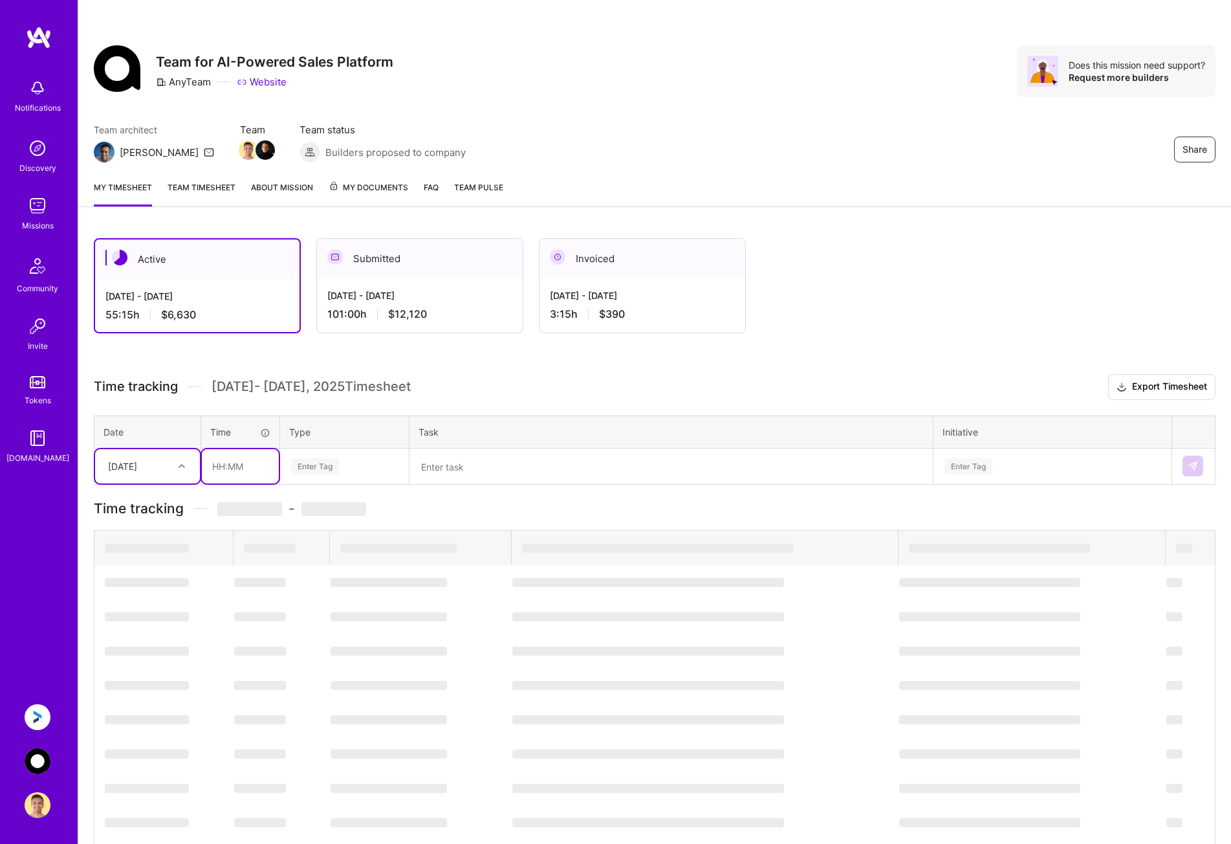
click at [244, 463] on input "text" at bounding box center [240, 466] width 77 height 34
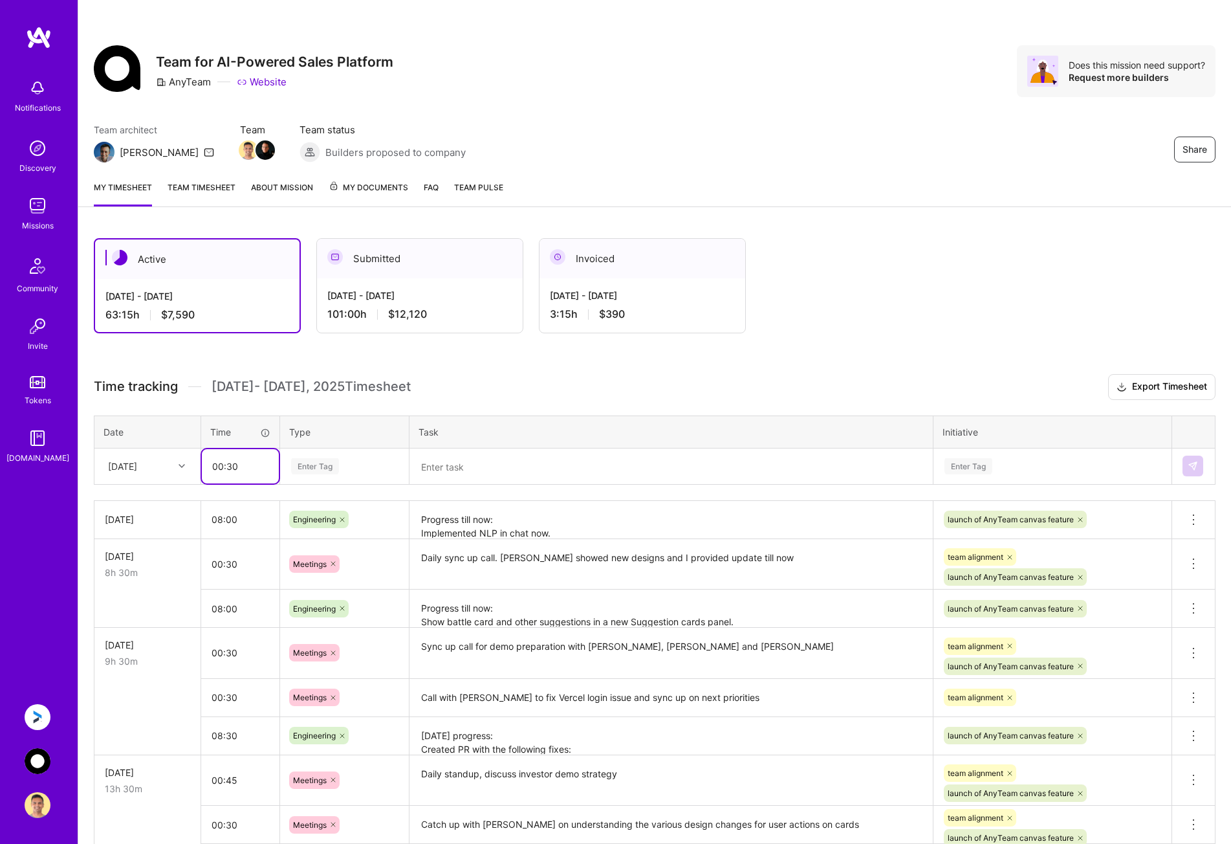
type input "00:30"
click at [188, 185] on link "Team timesheet" at bounding box center [202, 194] width 68 height 26
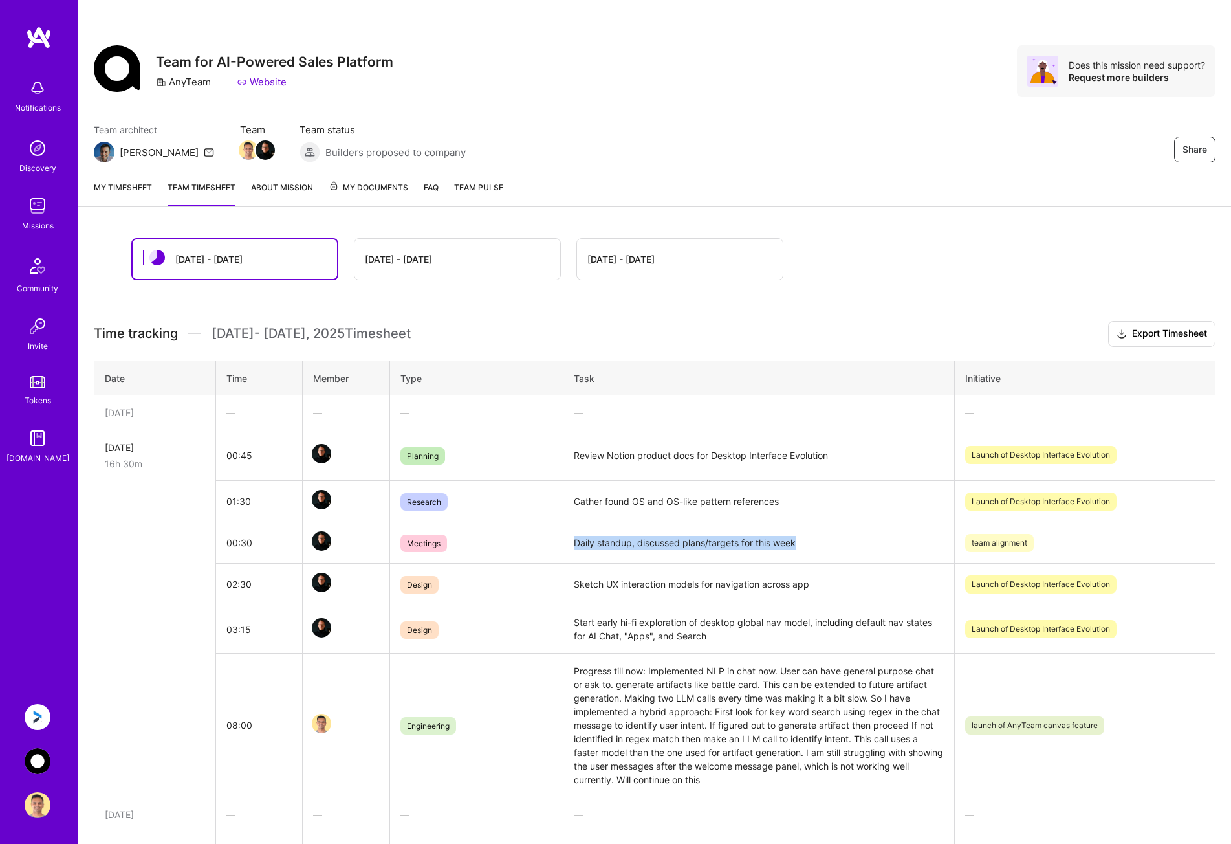
drag, startPoint x: 820, startPoint y: 543, endPoint x: 575, endPoint y: 546, distance: 244.6
click at [575, 546] on td "Daily standup, discussed plans/targets for this week" at bounding box center [760, 542] width 392 height 41
copy td "Daily standup, discussed plans/targets for this week"
click at [138, 190] on link "My timesheet" at bounding box center [123, 194] width 58 height 26
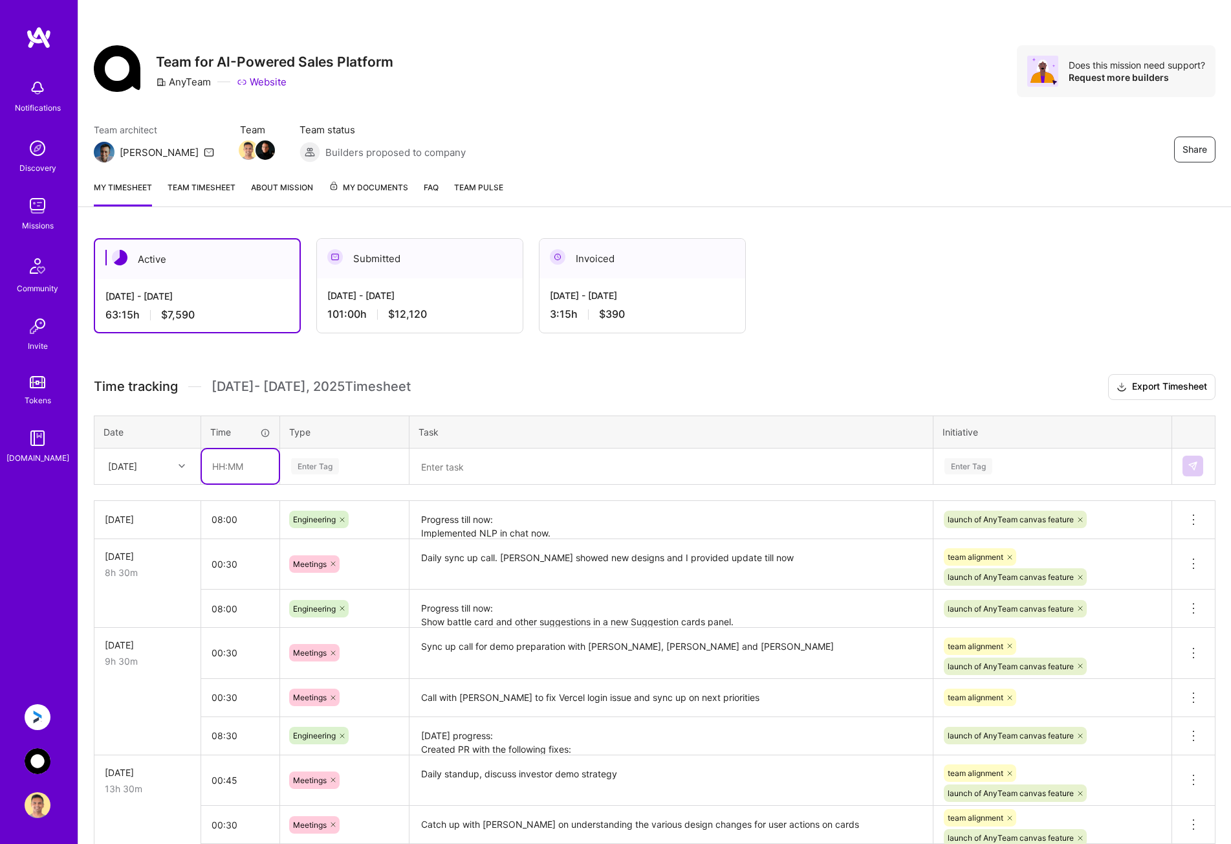
click at [239, 469] on input "text" at bounding box center [240, 466] width 77 height 34
click at [179, 467] on icon at bounding box center [182, 466] width 6 height 6
click at [137, 668] on div "[DATE]" at bounding box center [147, 668] width 105 height 24
click at [239, 472] on input "text" at bounding box center [240, 466] width 77 height 34
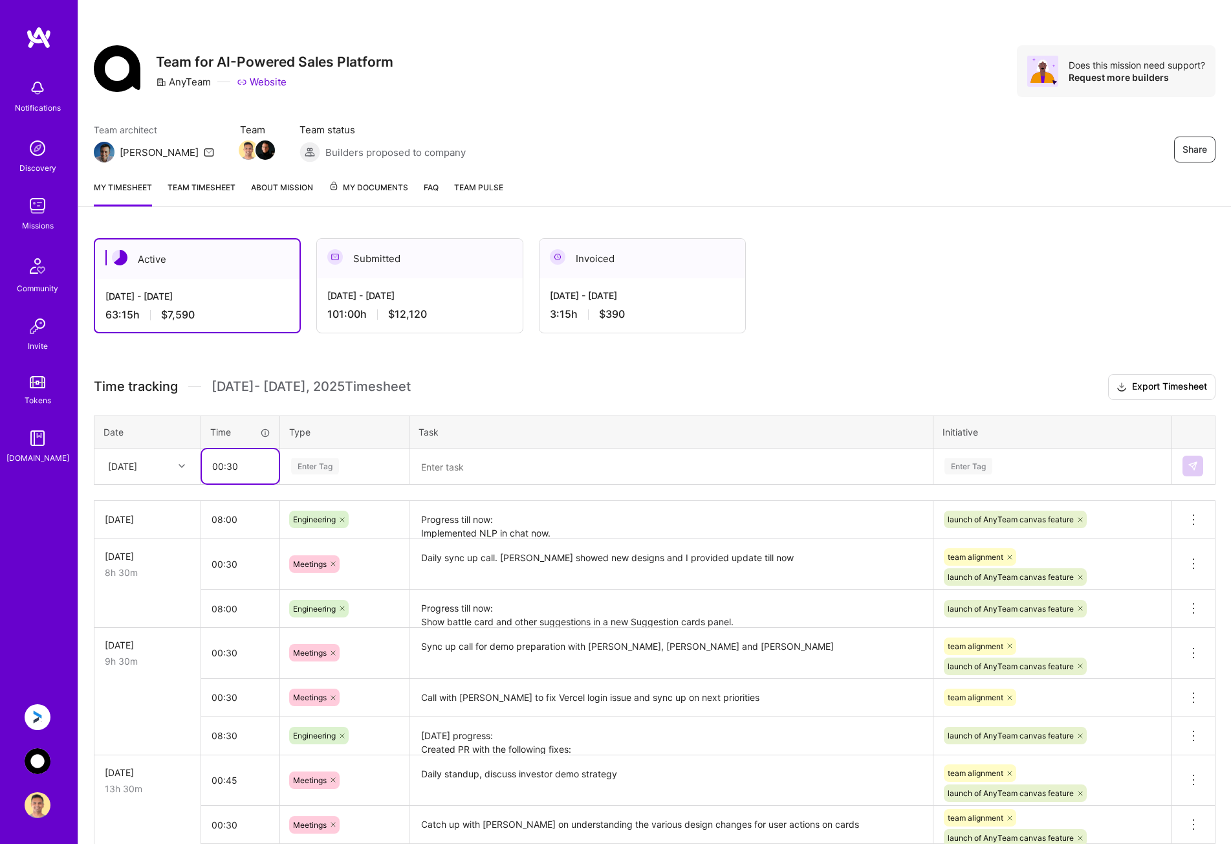
type input "00:30"
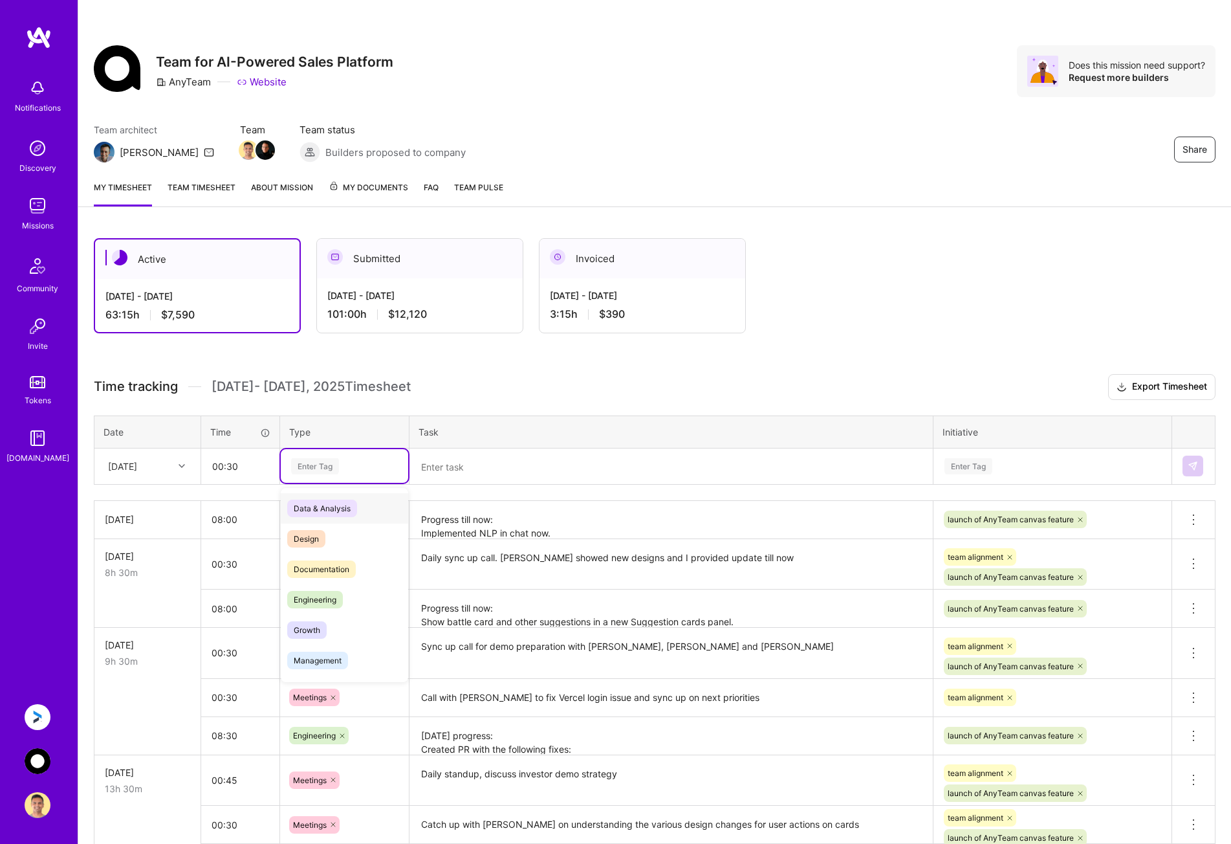
click at [313, 465] on div "Enter Tag" at bounding box center [315, 466] width 48 height 20
type input "mee"
click at [318, 505] on span "Meetings" at bounding box center [310, 508] width 47 height 17
click at [462, 453] on textarea at bounding box center [671, 467] width 521 height 34
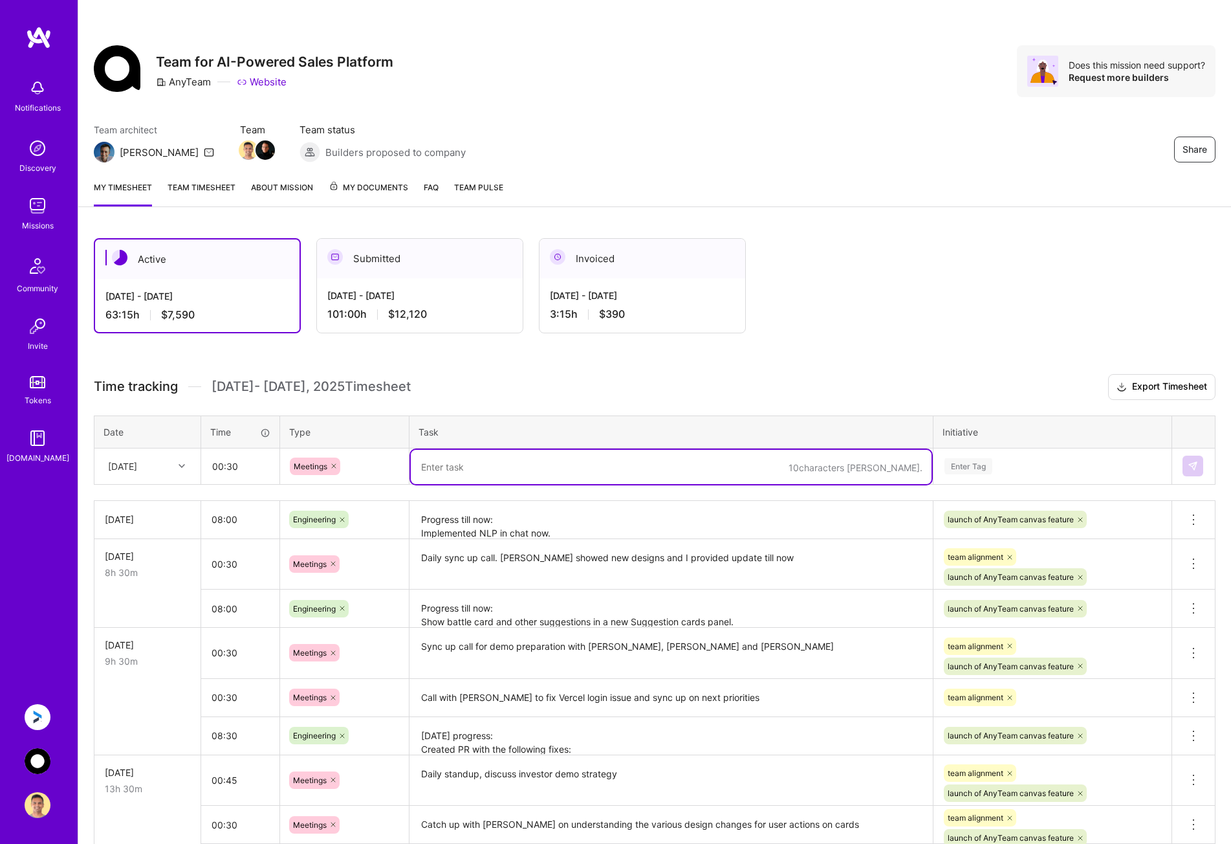
paste textarea "Daily standup, discussed plans/targets for this week"
type textarea "Daily standup, discussed plans/targets for this week"
click at [993, 465] on div "Enter Tag" at bounding box center [969, 466] width 48 height 20
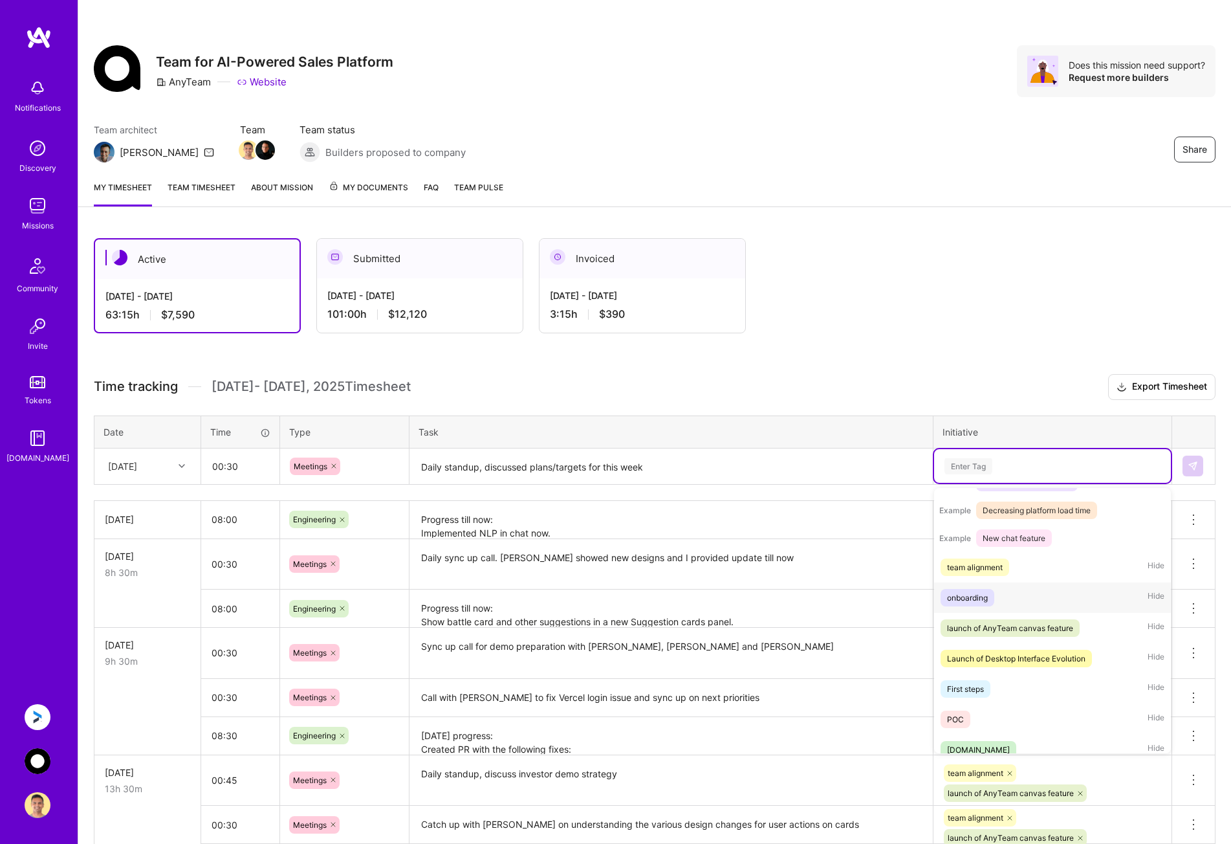
scroll to position [235, 0]
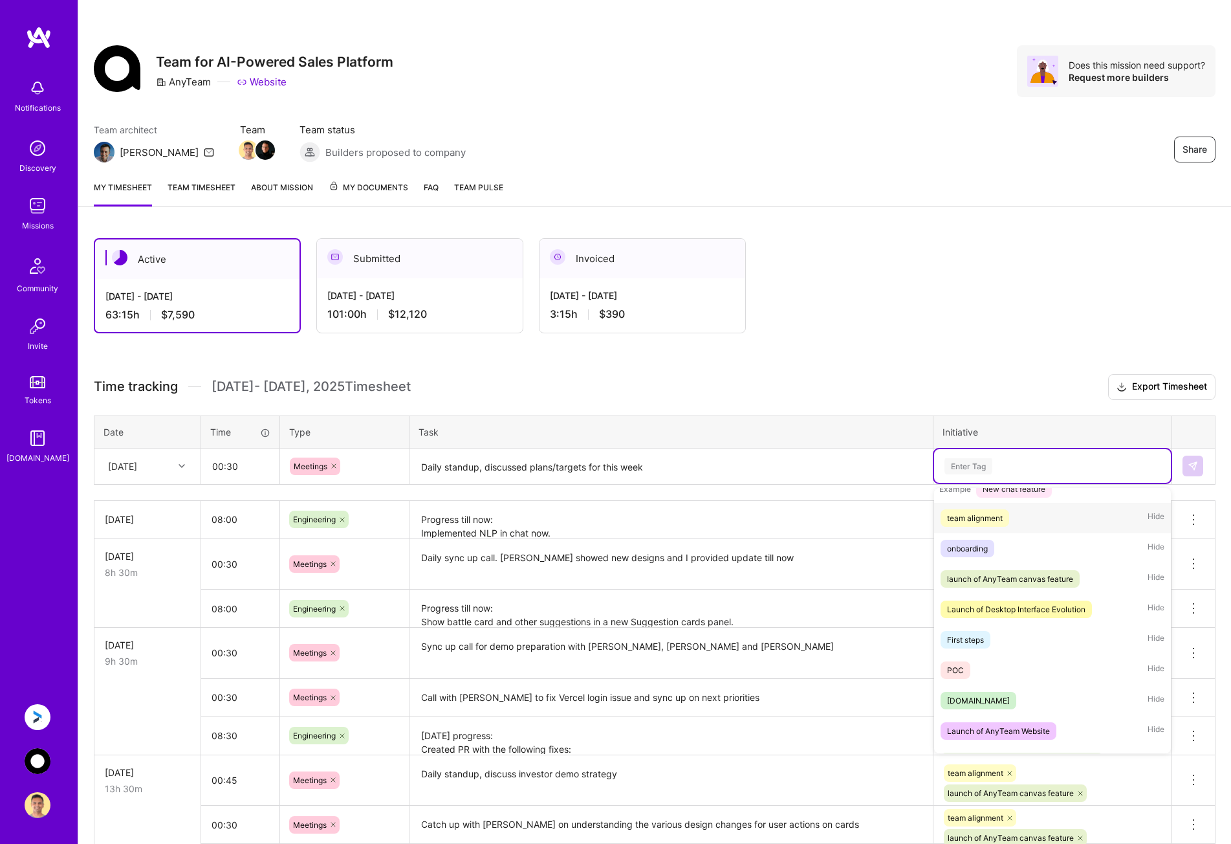
click at [995, 525] on div "team alignment" at bounding box center [975, 518] width 56 height 14
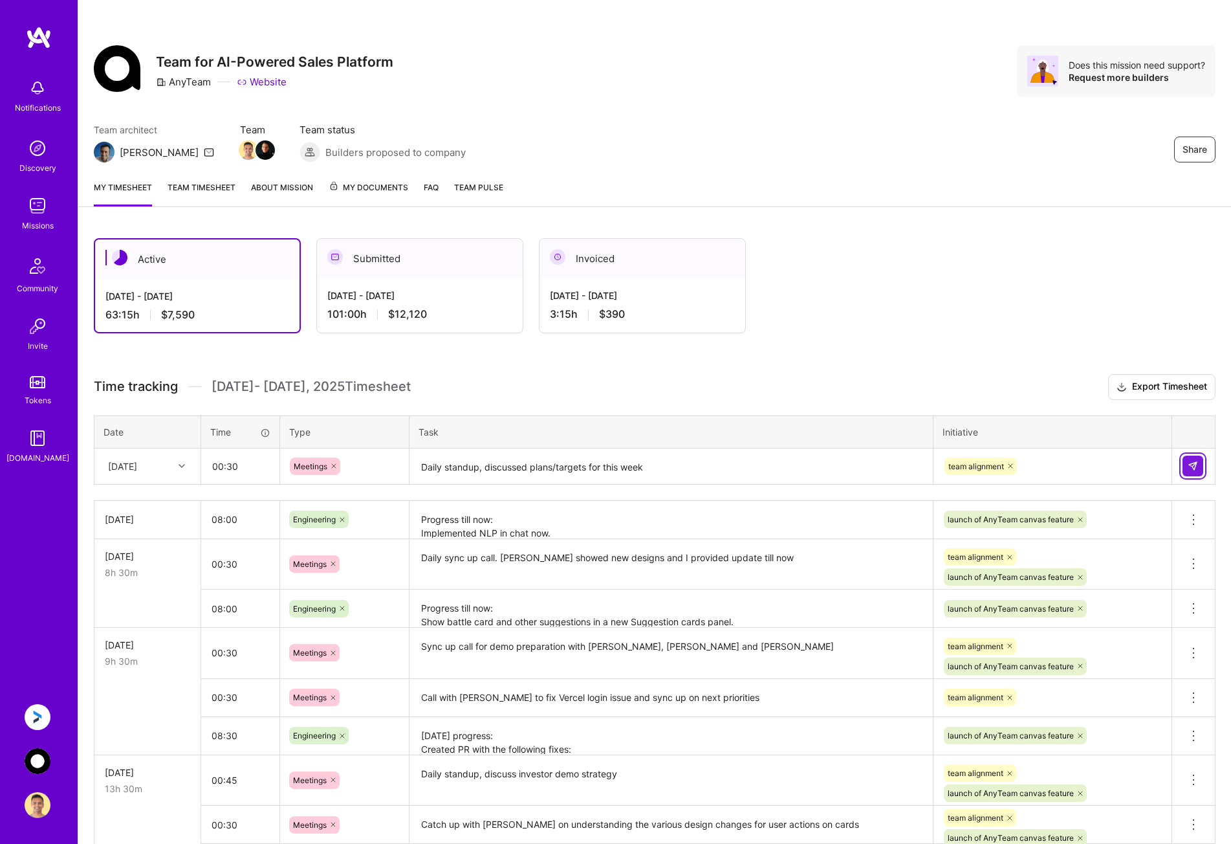
click at [1200, 467] on button at bounding box center [1193, 466] width 21 height 21
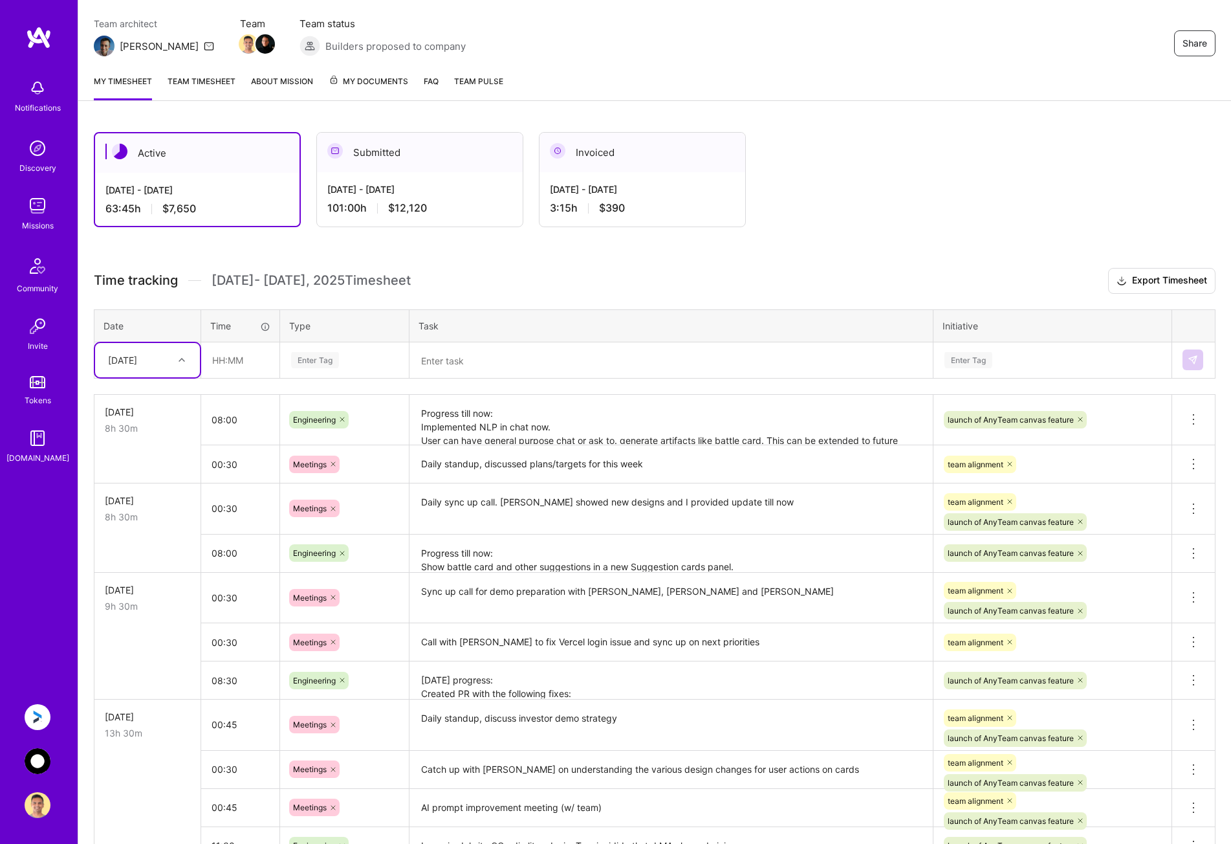
scroll to position [0, 0]
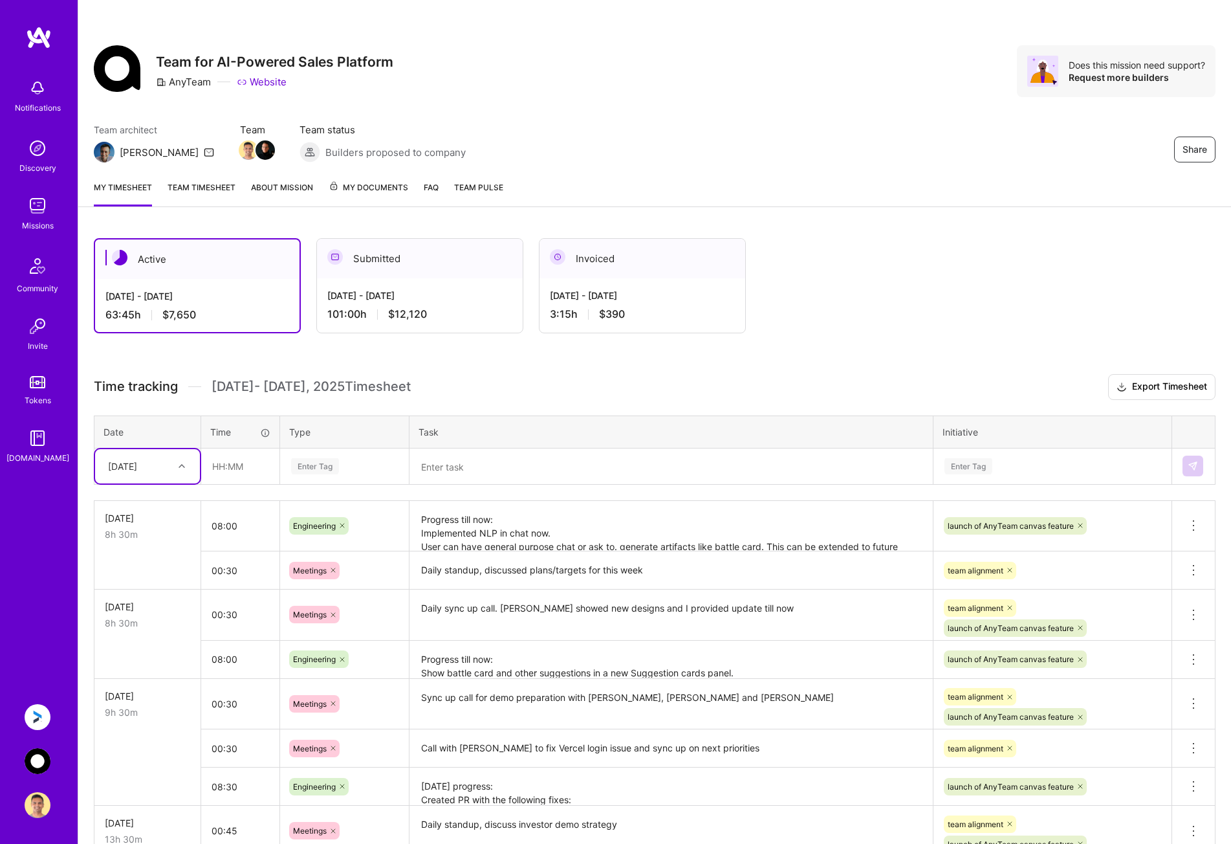
click at [199, 197] on link "Team timesheet" at bounding box center [202, 194] width 68 height 26
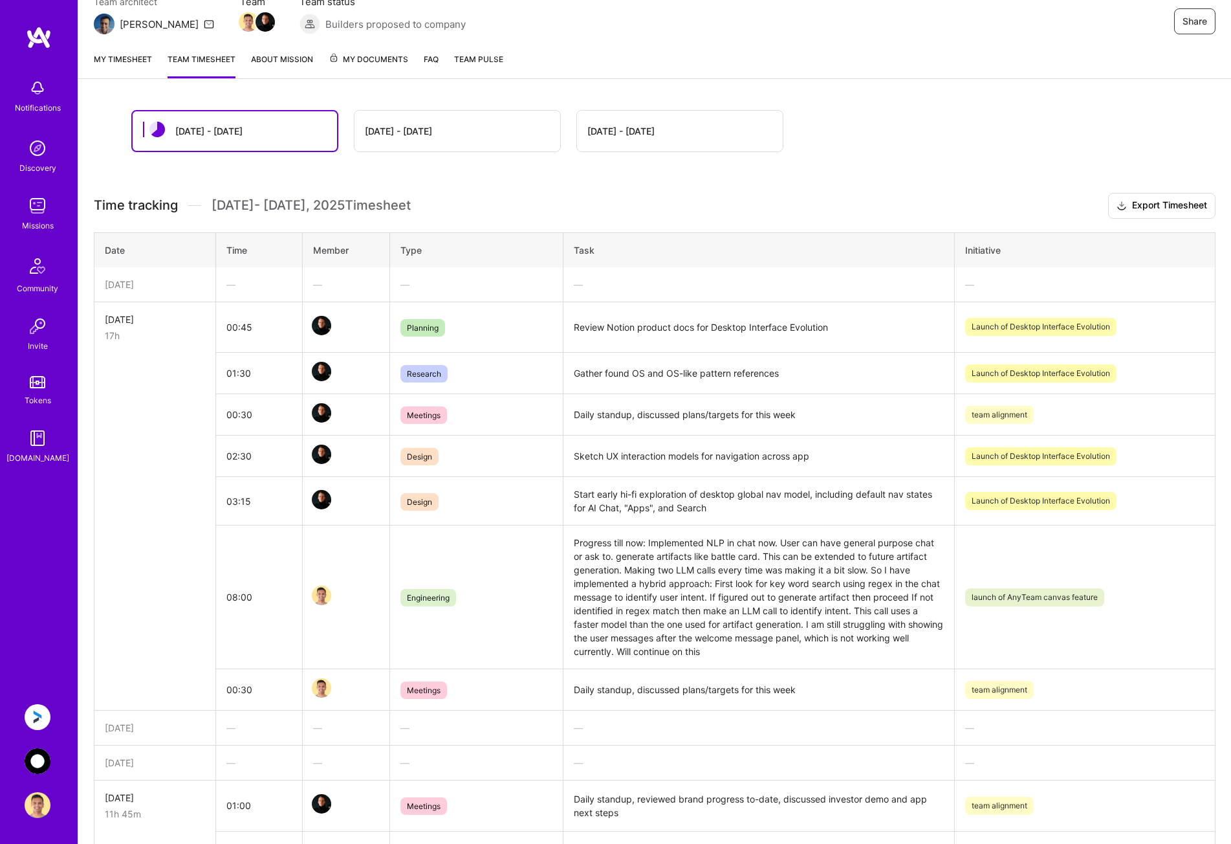
scroll to position [129, 0]
